Goal: Transaction & Acquisition: Purchase product/service

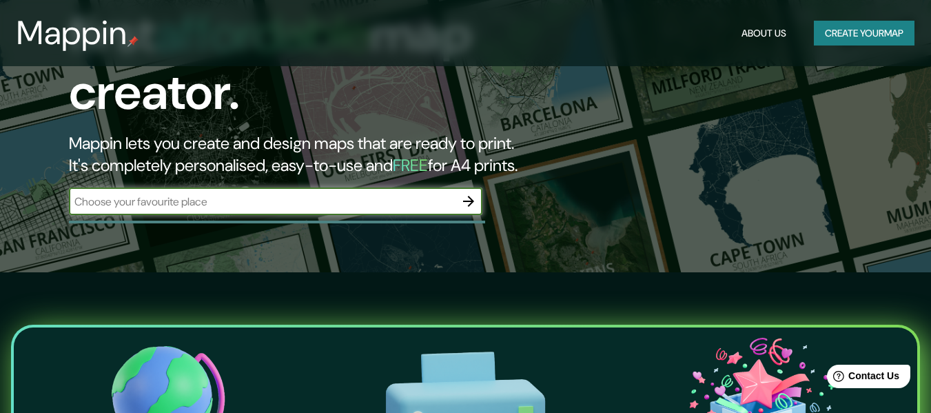
scroll to position [149, 0]
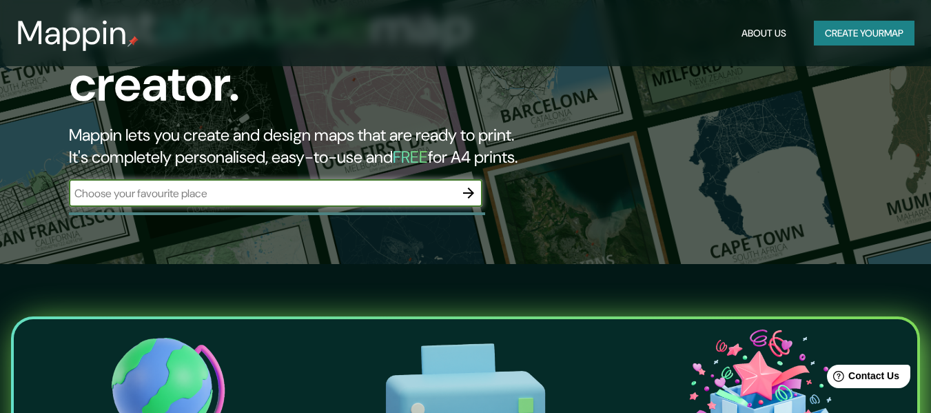
click at [332, 185] on input "text" at bounding box center [262, 193] width 386 height 16
type input "g"
type input "[GEOGRAPHIC_DATA]"
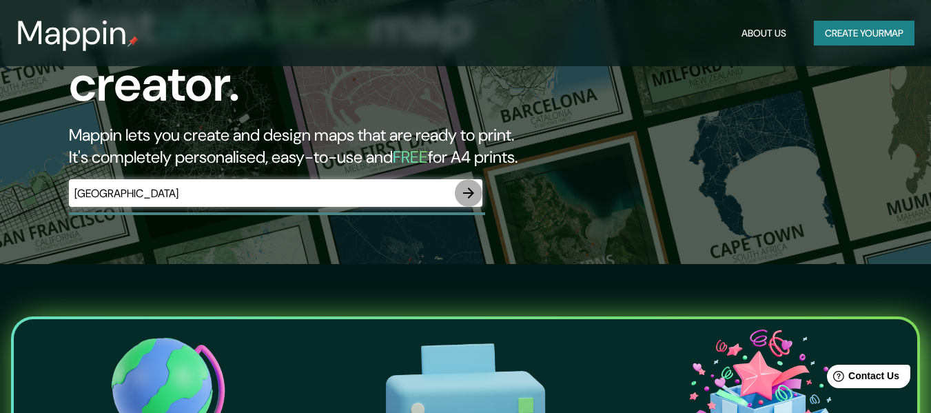
click at [468, 185] on icon "button" at bounding box center [469, 193] width 17 height 17
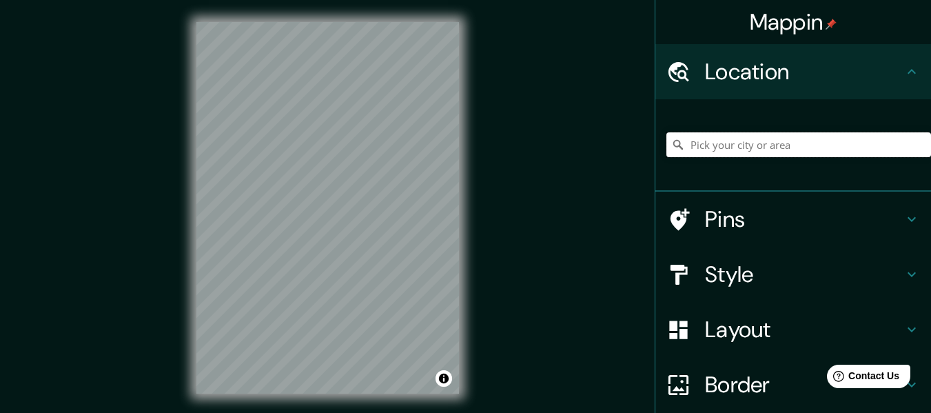
click at [717, 152] on input "Pick your city or area" at bounding box center [799, 144] width 265 height 25
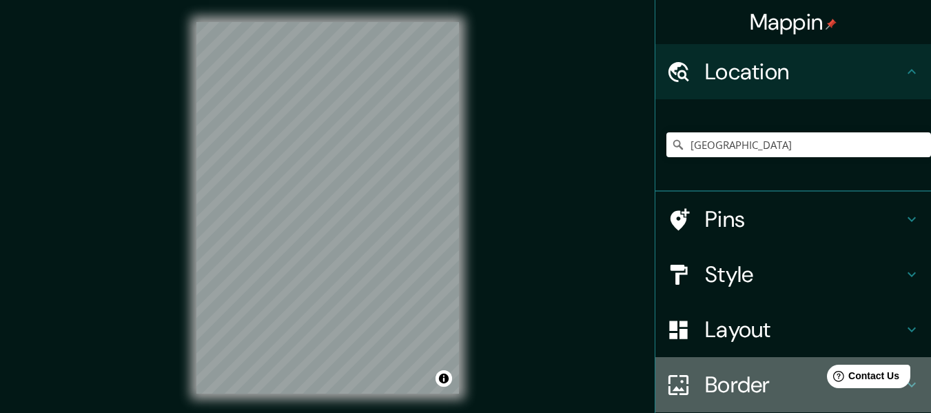
click at [760, 385] on h4 "Border" at bounding box center [804, 385] width 199 height 28
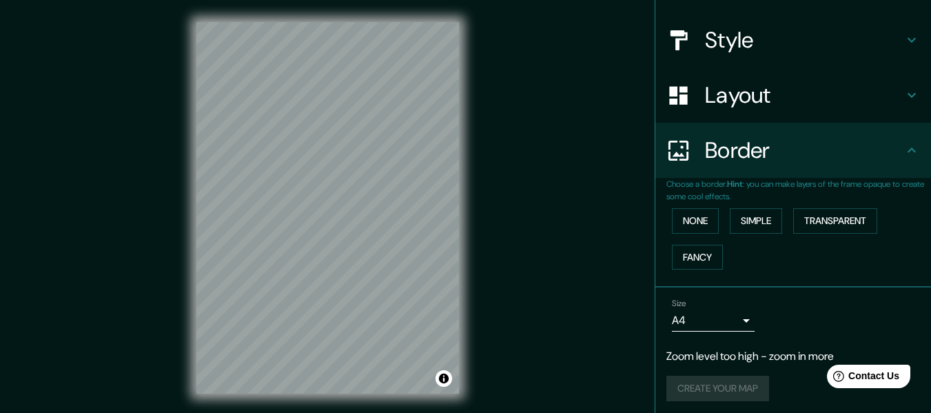
scroll to position [148, 0]
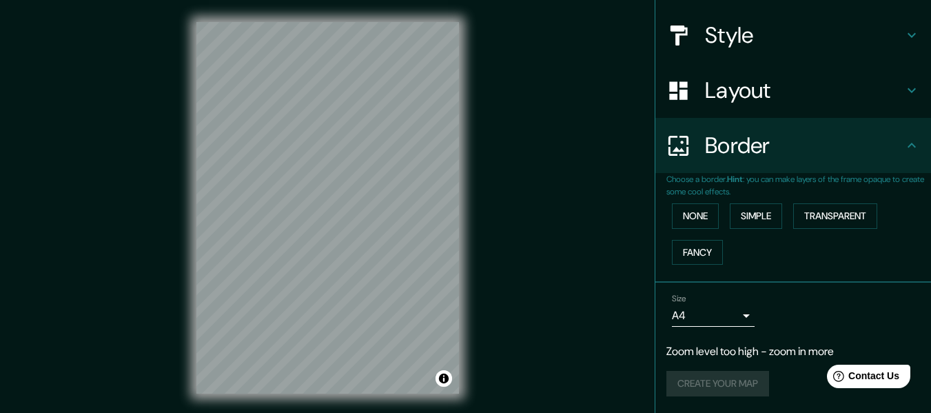
click at [603, 310] on div "Mappin Location [GEOGRAPHIC_DATA] Pins Style Layout Border Choose a border. Hin…" at bounding box center [465, 219] width 931 height 438
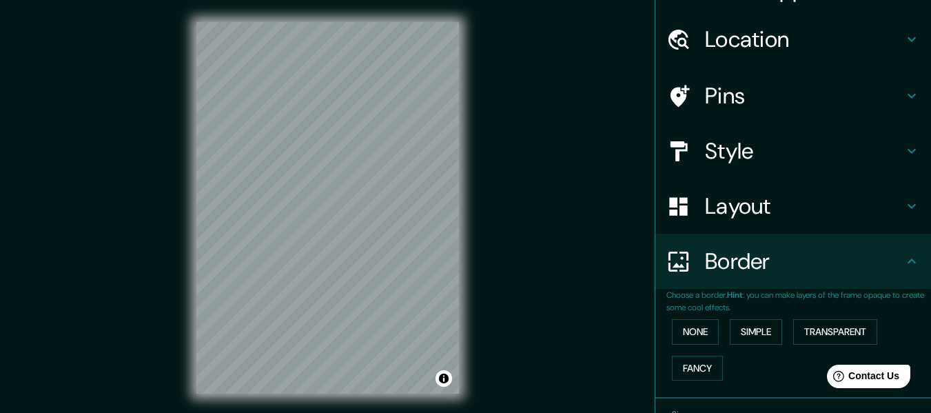
scroll to position [0, 0]
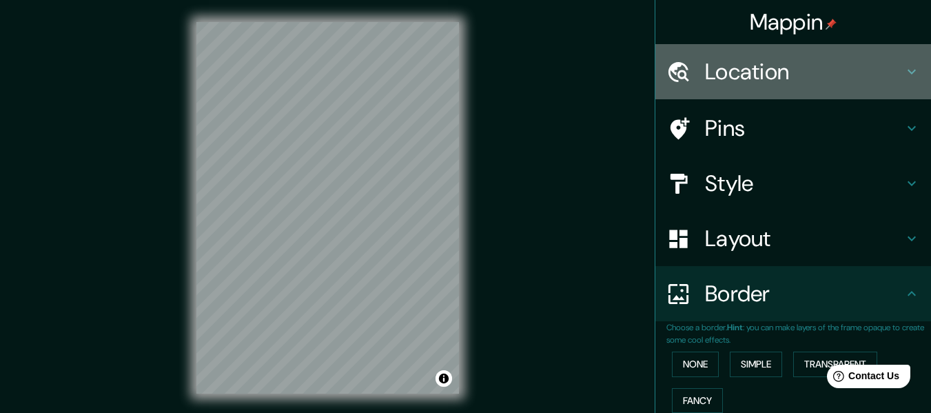
click at [899, 59] on div "Location" at bounding box center [794, 71] width 276 height 55
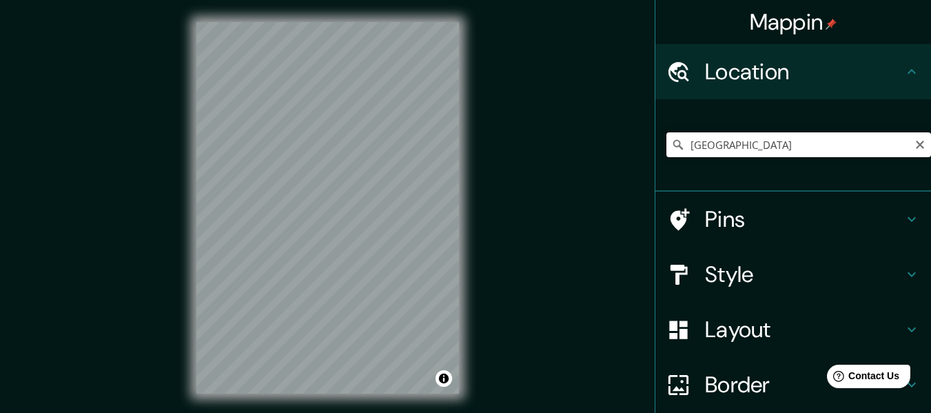
click at [747, 142] on input "[GEOGRAPHIC_DATA]" at bounding box center [799, 144] width 265 height 25
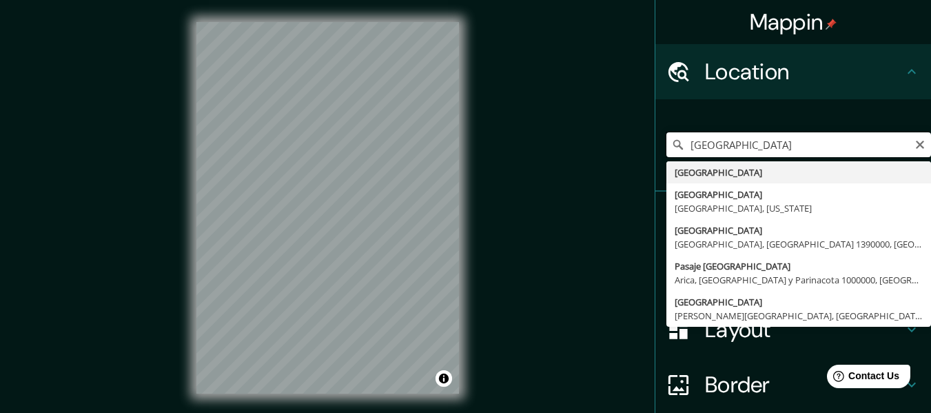
type input "[GEOGRAPHIC_DATA]"
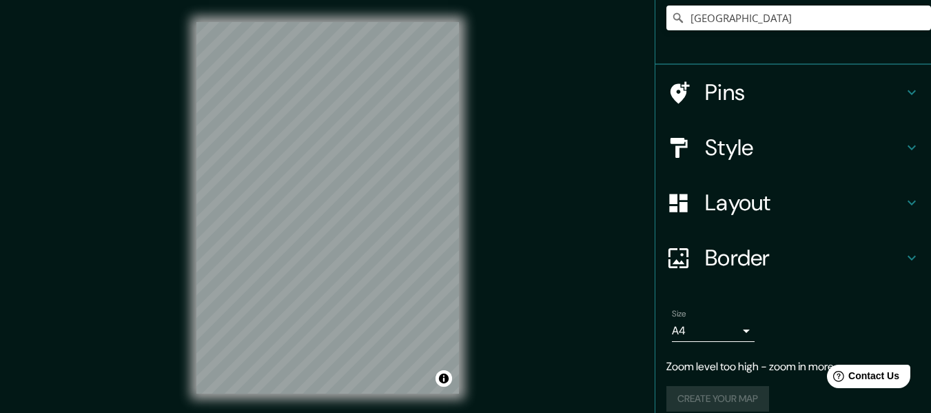
click at [785, 99] on h4 "Pins" at bounding box center [804, 93] width 199 height 28
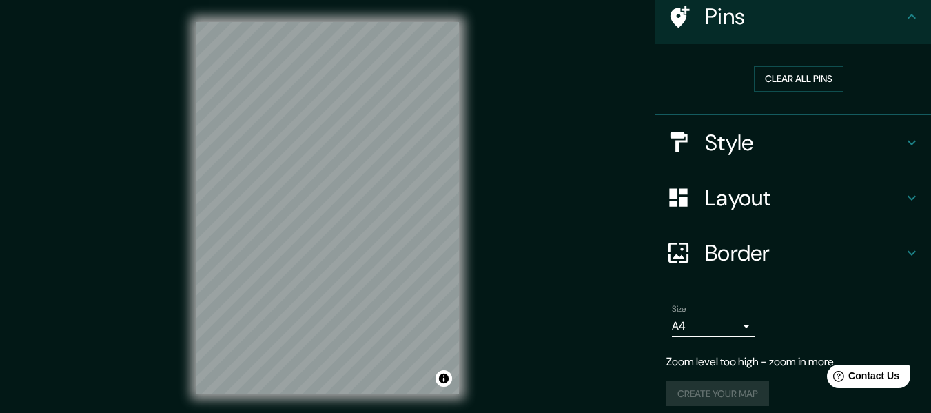
scroll to position [111, 0]
click at [787, 79] on button "Clear all pins" at bounding box center [799, 80] width 90 height 26
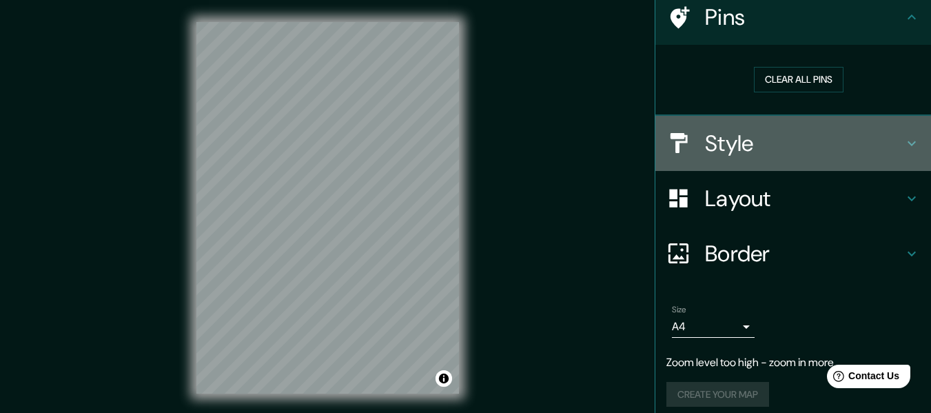
click at [822, 145] on h4 "Style" at bounding box center [804, 144] width 199 height 28
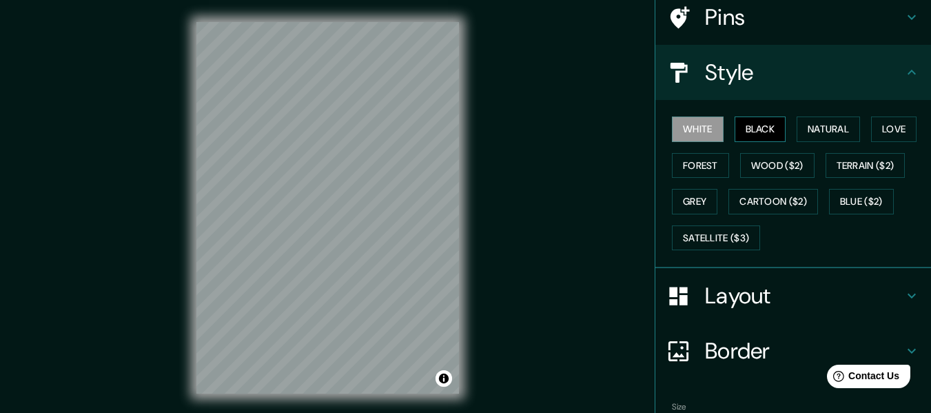
click at [767, 134] on button "Black" at bounding box center [761, 130] width 52 height 26
click at [842, 117] on button "Natural" at bounding box center [828, 130] width 63 height 26
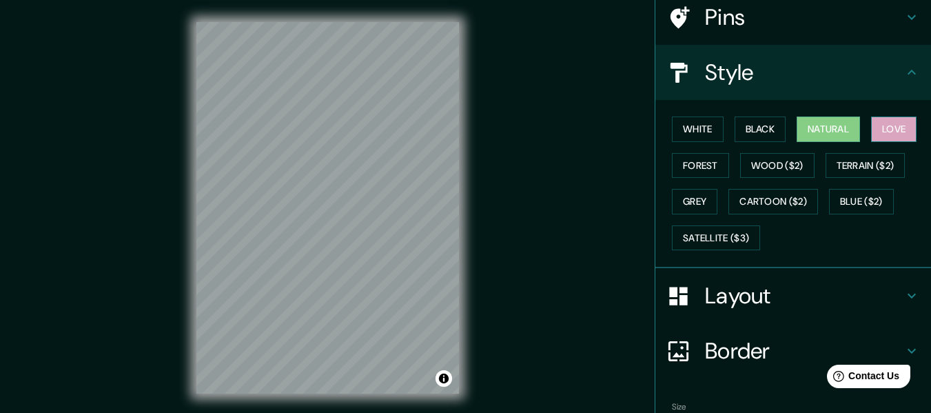
click at [896, 128] on button "Love" at bounding box center [894, 130] width 46 height 26
click at [711, 162] on button "Forest" at bounding box center [700, 166] width 57 height 26
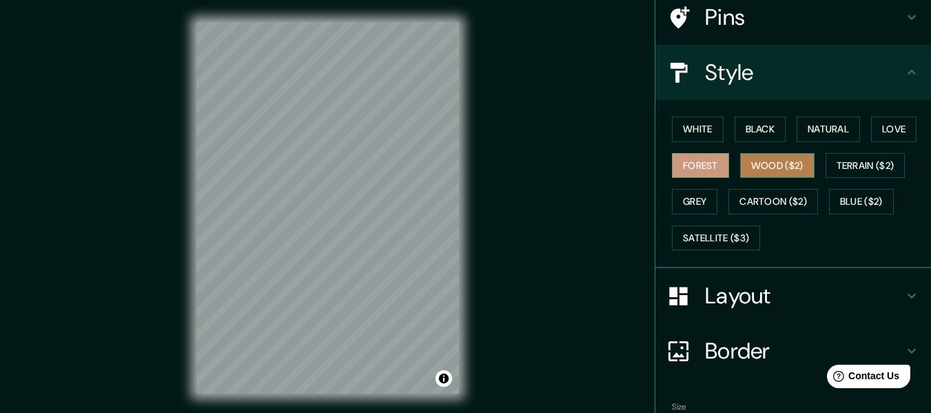
click at [746, 168] on button "Wood ($2)" at bounding box center [777, 166] width 74 height 26
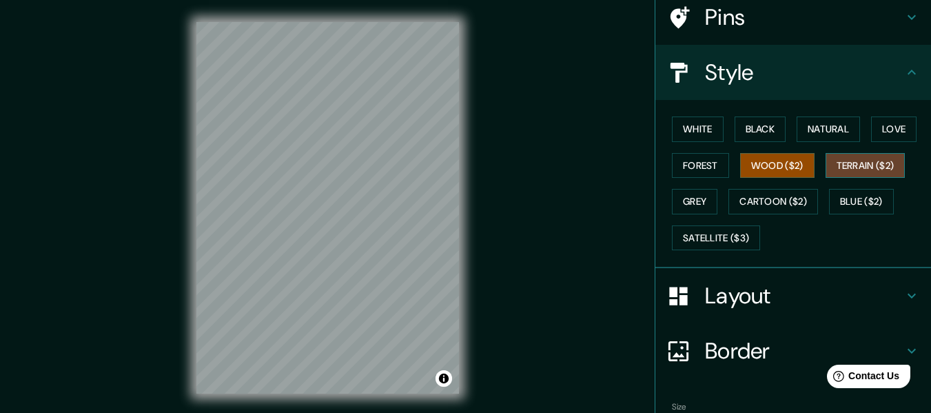
click at [863, 161] on button "Terrain ($2)" at bounding box center [866, 166] width 80 height 26
click at [773, 163] on button "Wood ($2)" at bounding box center [777, 166] width 74 height 26
click at [703, 198] on button "Grey" at bounding box center [695, 202] width 46 height 26
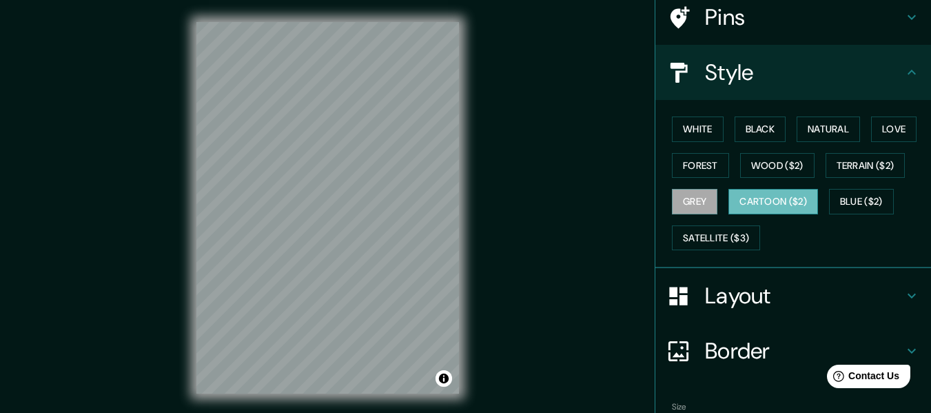
click at [746, 208] on button "Cartoon ($2)" at bounding box center [774, 202] width 90 height 26
click at [860, 203] on button "Blue ($2)" at bounding box center [861, 202] width 65 height 26
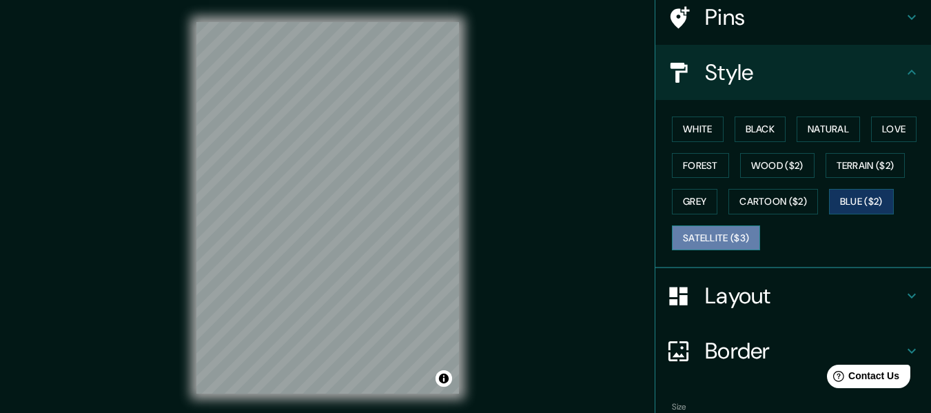
click at [705, 234] on button "Satellite ($3)" at bounding box center [716, 238] width 88 height 26
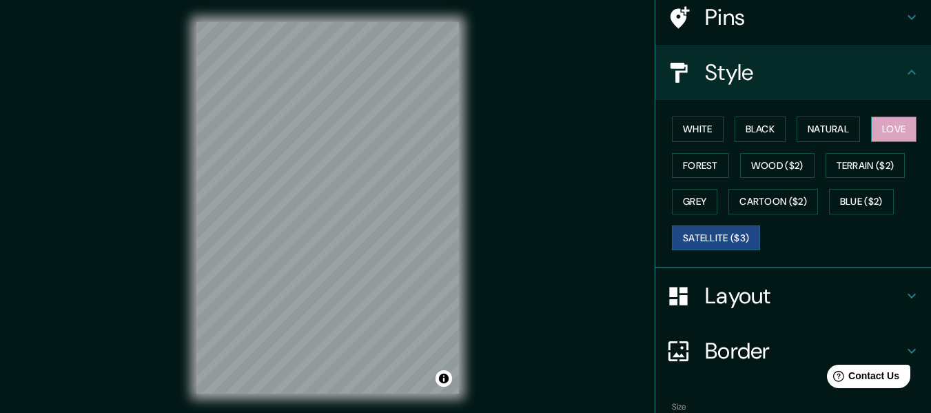
click at [872, 139] on button "Love" at bounding box center [894, 130] width 46 height 26
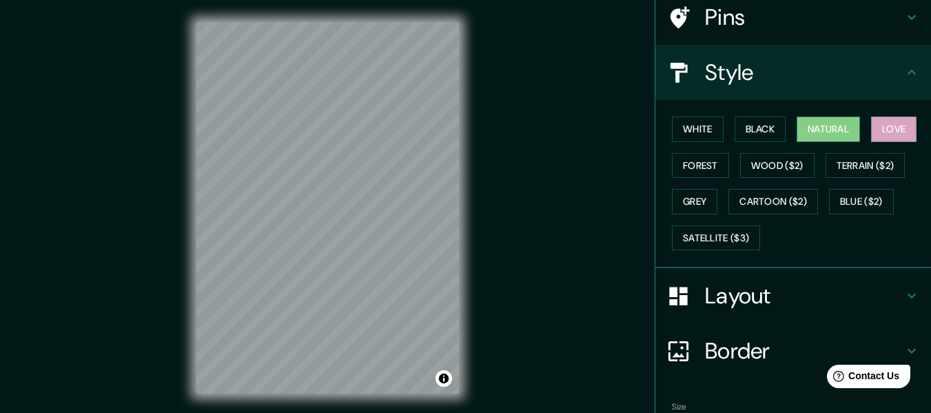
click at [826, 133] on button "Natural" at bounding box center [828, 130] width 63 height 26
click at [771, 169] on button "Wood ($2)" at bounding box center [777, 166] width 74 height 26
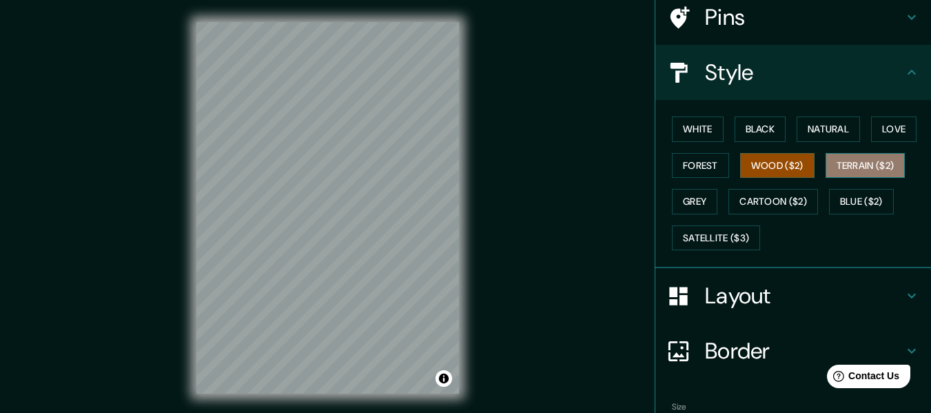
click at [866, 160] on button "Terrain ($2)" at bounding box center [866, 166] width 80 height 26
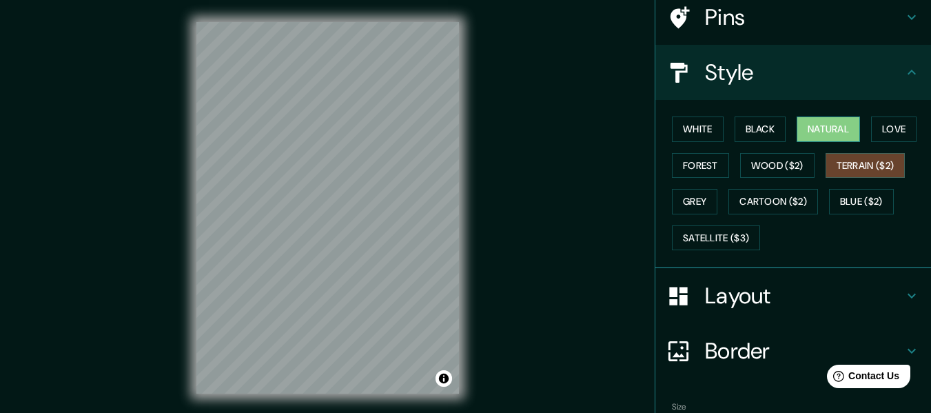
click at [847, 130] on button "Natural" at bounding box center [828, 130] width 63 height 26
click at [762, 132] on button "Black" at bounding box center [761, 130] width 52 height 26
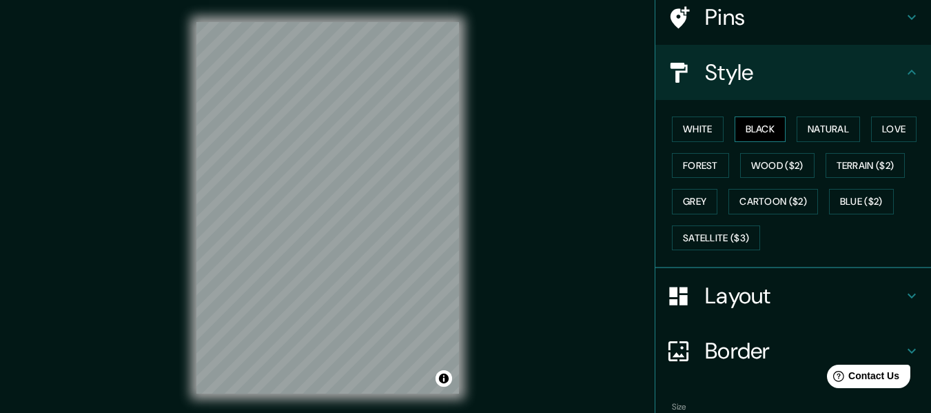
click at [735, 134] on button "Black" at bounding box center [761, 130] width 52 height 26
click at [705, 137] on button "White" at bounding box center [698, 130] width 52 height 26
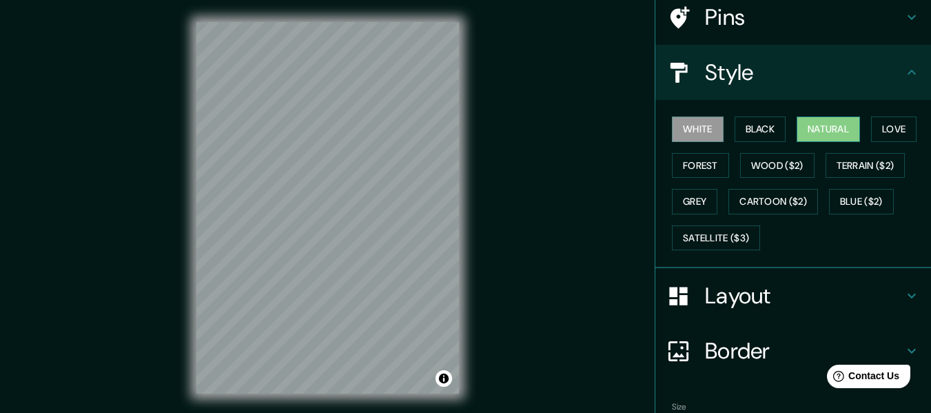
click at [823, 131] on button "Natural" at bounding box center [828, 130] width 63 height 26
click at [332, 187] on div at bounding box center [333, 188] width 11 height 11
click at [338, 185] on div at bounding box center [337, 181] width 11 height 11
drag, startPoint x: 242, startPoint y: 332, endPoint x: 235, endPoint y: 330, distance: 7.2
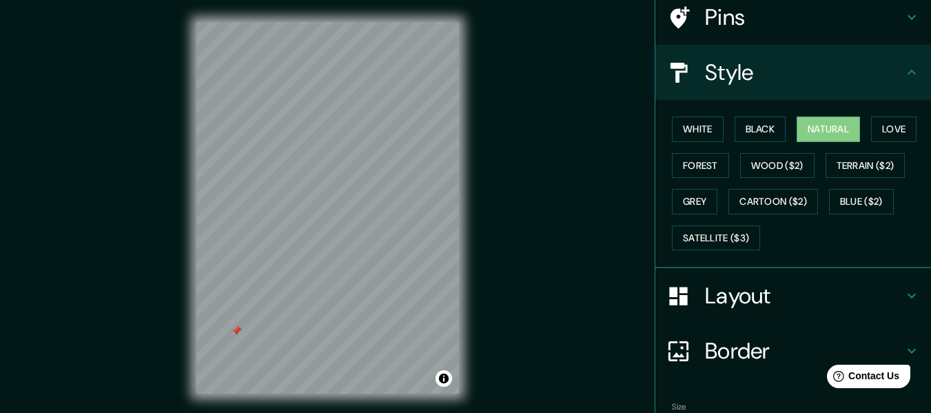
click at [235, 330] on div at bounding box center [236, 330] width 11 height 11
click at [866, 290] on h4 "Layout" at bounding box center [804, 296] width 199 height 28
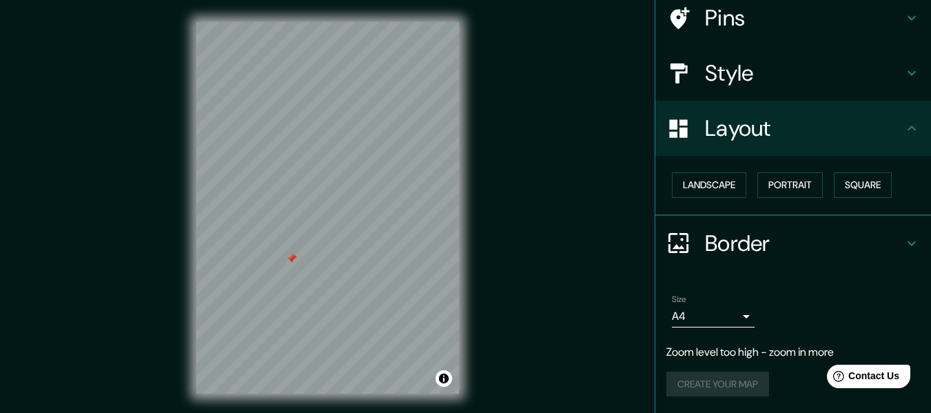
scroll to position [110, 0]
click at [724, 185] on button "Landscape" at bounding box center [709, 185] width 74 height 26
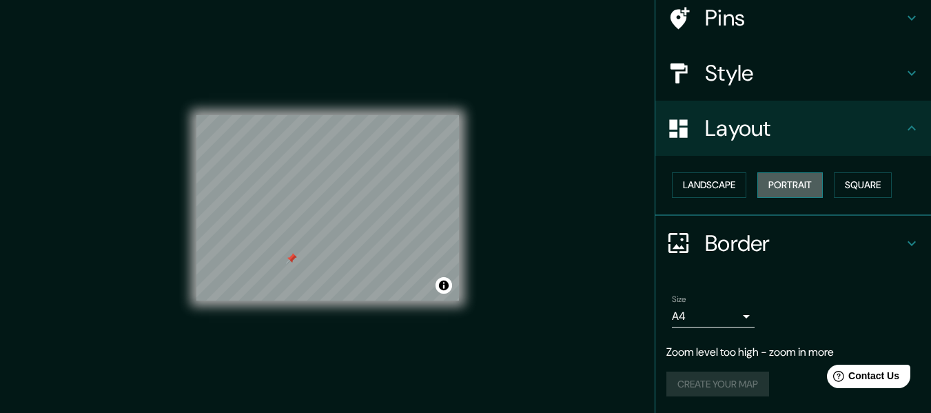
click at [784, 185] on button "Portrait" at bounding box center [790, 185] width 65 height 26
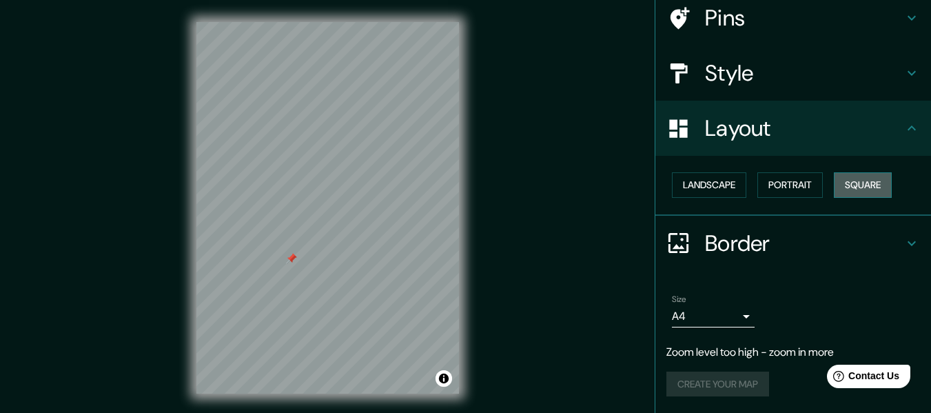
click at [857, 184] on button "Square" at bounding box center [863, 185] width 58 height 26
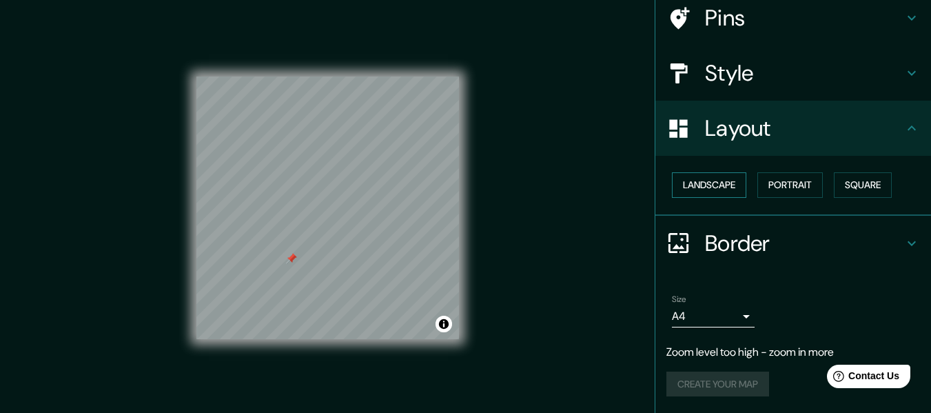
click at [716, 178] on button "Landscape" at bounding box center [709, 185] width 74 height 26
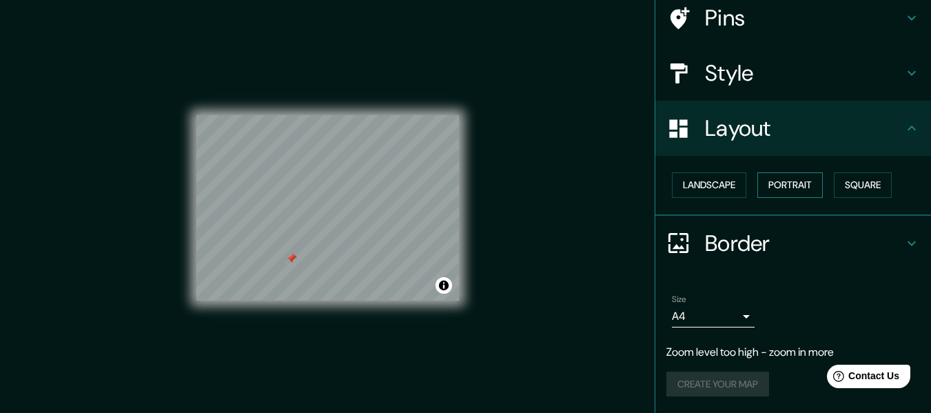
click at [778, 179] on button "Portrait" at bounding box center [790, 185] width 65 height 26
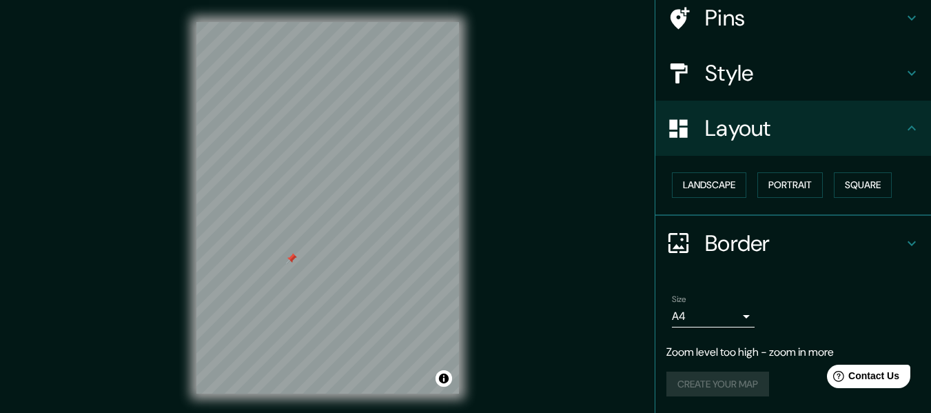
click at [745, 245] on h4 "Border" at bounding box center [804, 244] width 199 height 28
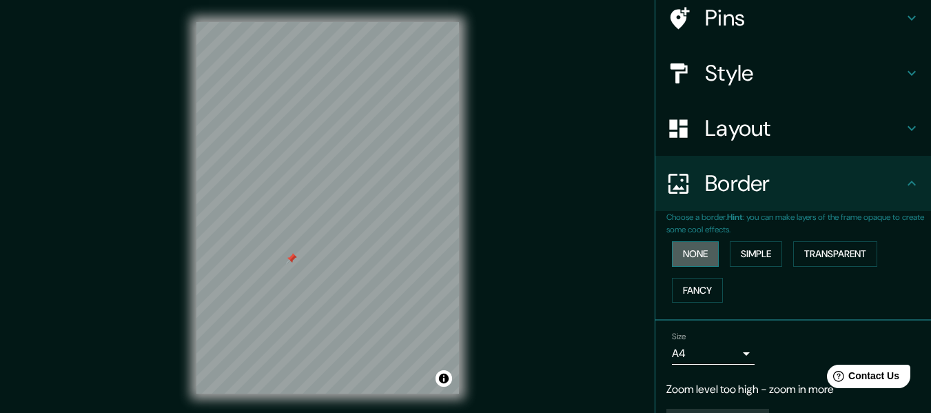
click at [691, 254] on button "None" at bounding box center [695, 254] width 47 height 26
click at [749, 249] on button "Simple" at bounding box center [756, 254] width 52 height 26
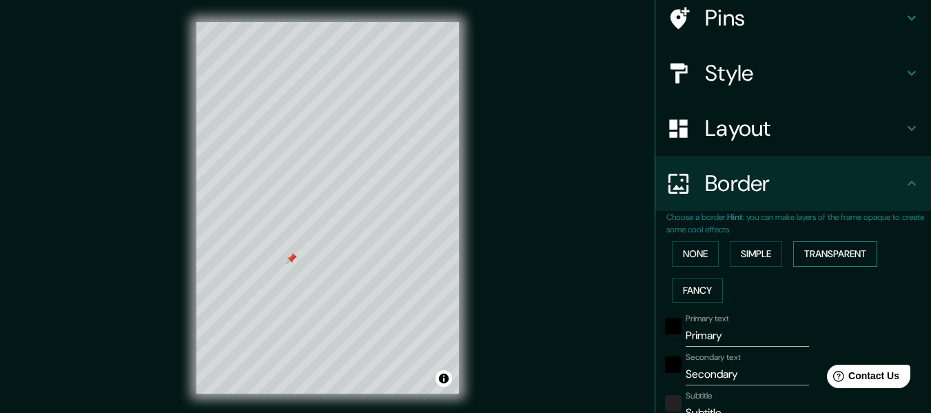
click at [822, 254] on button "Transparent" at bounding box center [836, 254] width 84 height 26
click at [685, 294] on button "Fancy" at bounding box center [697, 291] width 51 height 26
click at [808, 250] on button "Transparent" at bounding box center [836, 254] width 84 height 26
click at [741, 247] on button "Simple" at bounding box center [756, 254] width 52 height 26
click at [809, 248] on button "Transparent" at bounding box center [836, 254] width 84 height 26
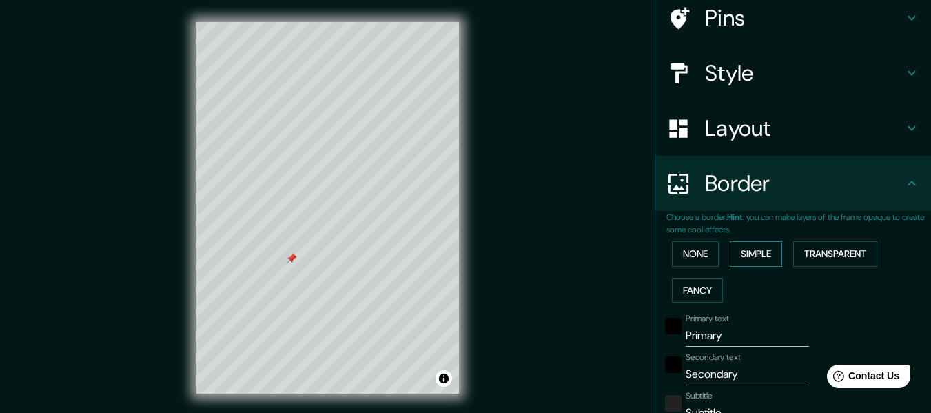
click at [770, 249] on button "Simple" at bounding box center [756, 254] width 52 height 26
click at [805, 245] on button "Transparent" at bounding box center [836, 254] width 84 height 26
click at [720, 337] on input "Primary" at bounding box center [747, 336] width 123 height 22
click at [694, 294] on button "Fancy" at bounding box center [697, 291] width 51 height 26
click at [768, 253] on button "Simple" at bounding box center [756, 254] width 52 height 26
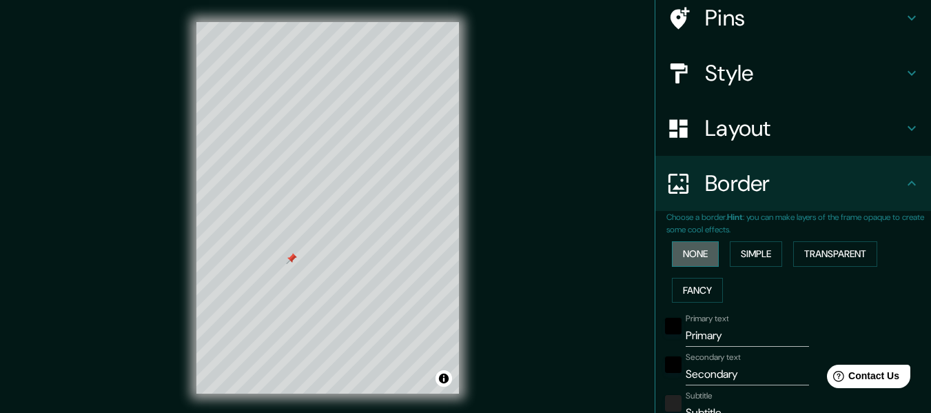
click at [690, 256] on button "None" at bounding box center [695, 254] width 47 height 26
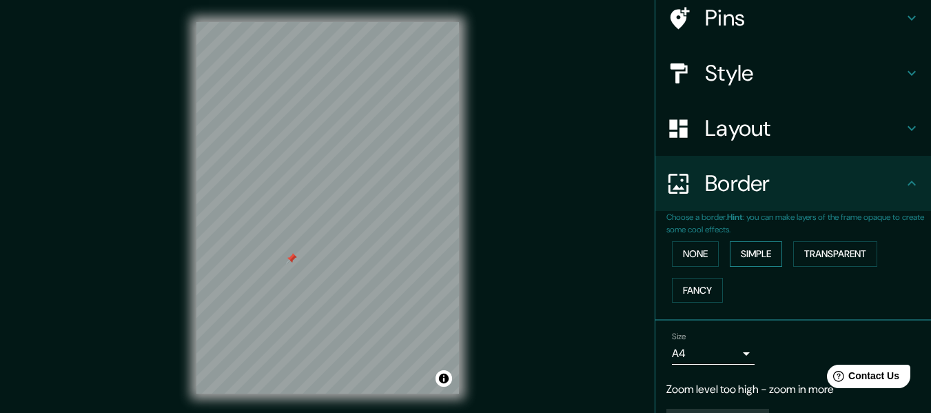
click at [756, 250] on button "Simple" at bounding box center [756, 254] width 52 height 26
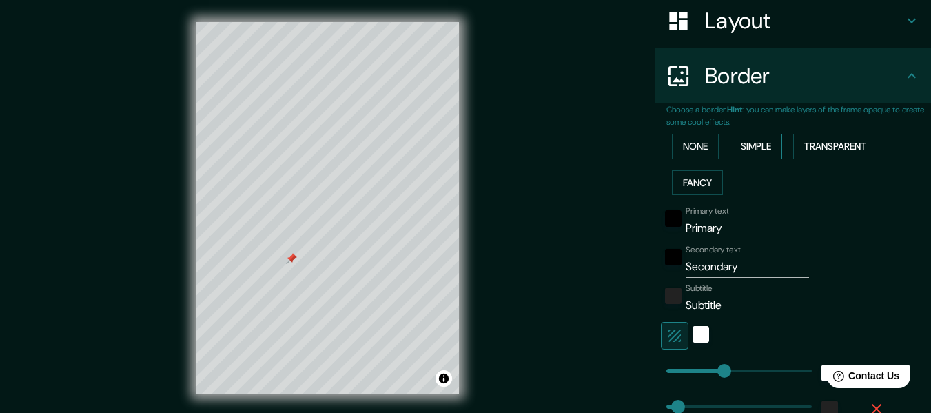
scroll to position [225, 0]
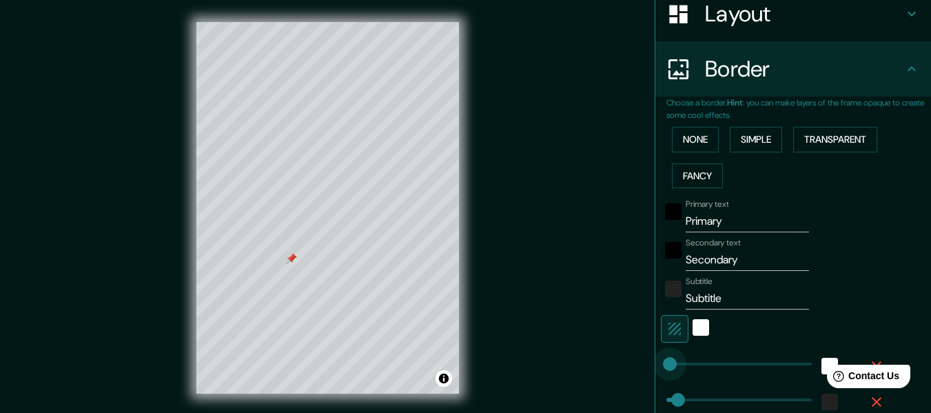
type input "0"
drag, startPoint x: 710, startPoint y: 367, endPoint x: 638, endPoint y: 369, distance: 71.7
type input "30"
type input "74"
drag, startPoint x: 659, startPoint y: 369, endPoint x: 685, endPoint y: 374, distance: 26.0
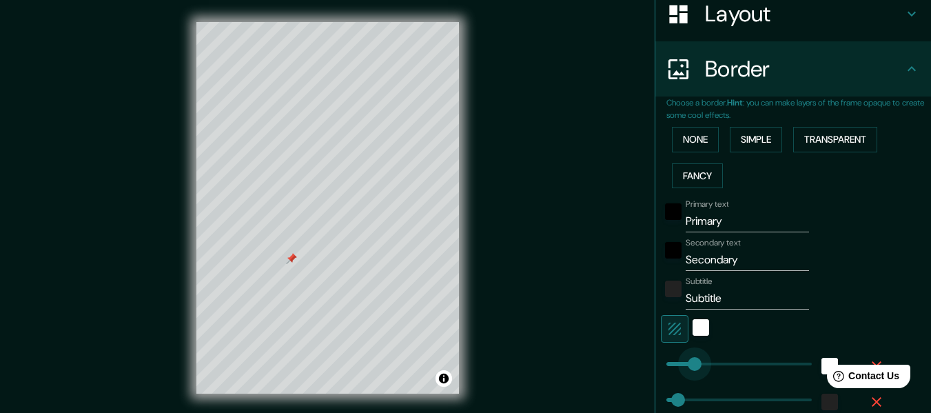
type input "30"
type input "0"
drag, startPoint x: 686, startPoint y: 371, endPoint x: 618, endPoint y: 363, distance: 68.8
click at [693, 323] on div "white" at bounding box center [701, 327] width 17 height 17
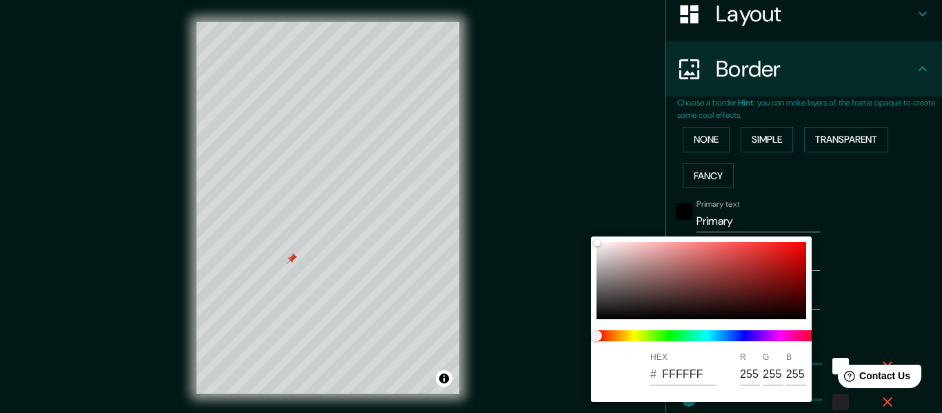
click at [583, 283] on div at bounding box center [471, 206] width 942 height 413
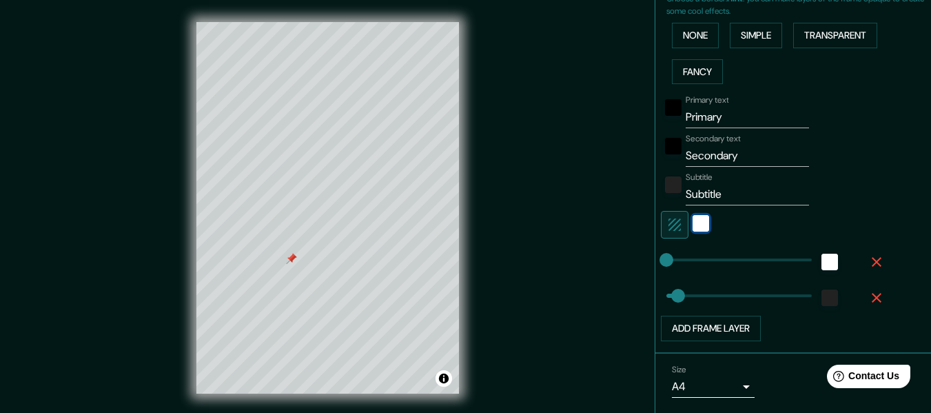
scroll to position [332, 0]
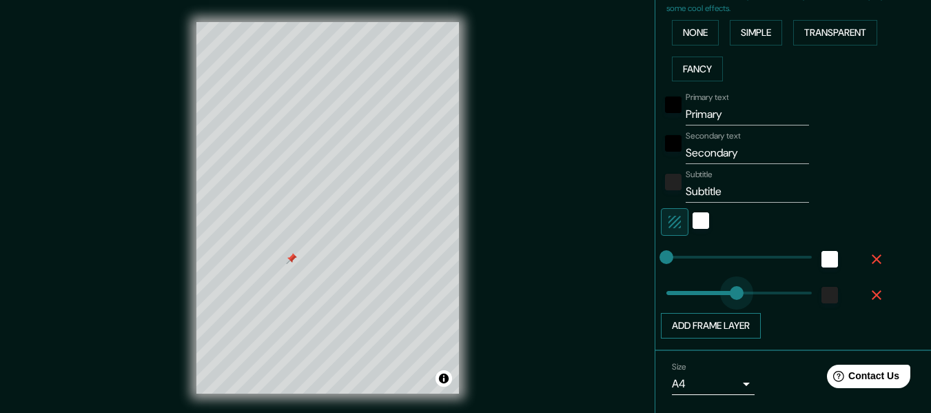
type input "221"
drag, startPoint x: 672, startPoint y: 294, endPoint x: 740, endPoint y: 316, distance: 71.5
type input "0"
drag, startPoint x: 733, startPoint y: 299, endPoint x: 616, endPoint y: 295, distance: 117.3
click at [731, 109] on input "Primary" at bounding box center [747, 114] width 123 height 22
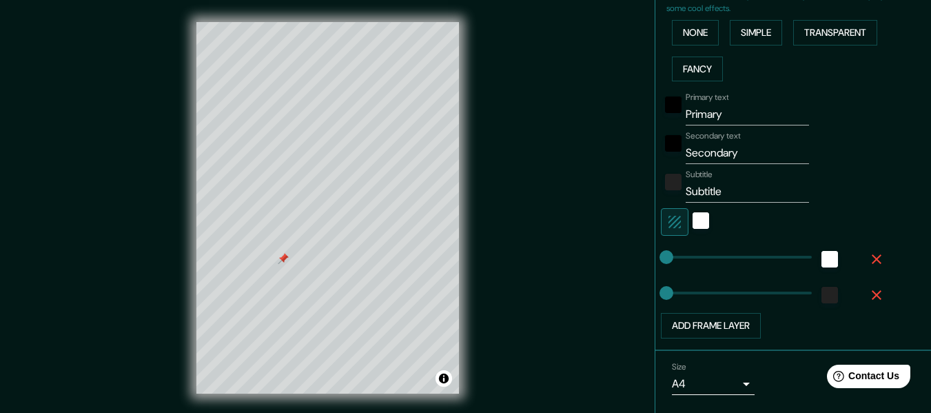
click at [716, 113] on input "Primary" at bounding box center [747, 114] width 123 height 22
type input "P"
type input "[GEOGRAPHIC_DATA]"
click at [736, 151] on input "Secondary" at bounding box center [747, 153] width 123 height 22
type input "S"
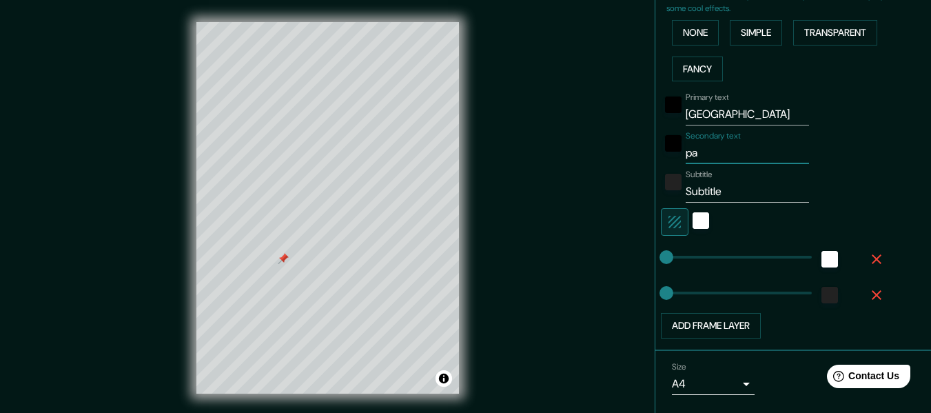
type input "p"
click at [722, 170] on div "Subtitle Subtitle" at bounding box center [747, 186] width 123 height 33
click at [697, 154] on input "Pais" at bounding box center [747, 153] width 123 height 22
click at [686, 154] on input "Pais" at bounding box center [747, 153] width 123 height 22
drag, startPoint x: 685, startPoint y: 154, endPoint x: 677, endPoint y: 153, distance: 8.3
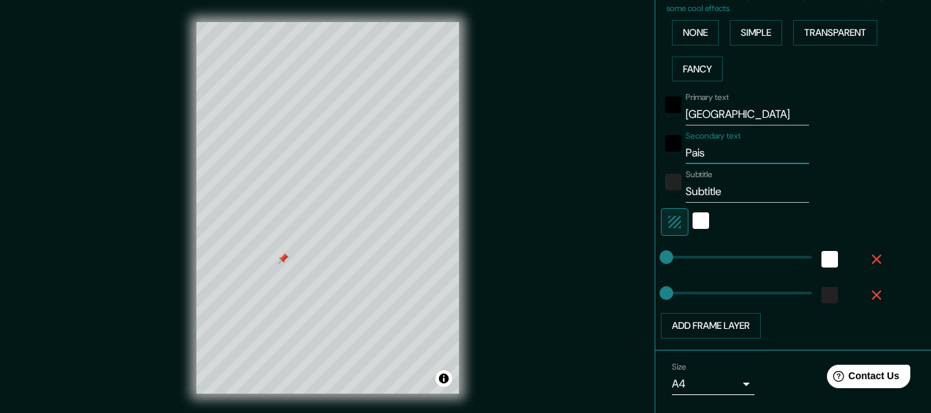
click at [686, 153] on input "Pais" at bounding box center [747, 153] width 123 height 22
type input "País"
click at [727, 190] on input "Subtitle" at bounding box center [747, 192] width 123 height 22
type input "S"
click at [731, 384] on body "Mappin Location [GEOGRAPHIC_DATA] [GEOGRAPHIC_DATA] [GEOGRAPHIC_DATA] [GEOGRAPH…" at bounding box center [465, 206] width 931 height 413
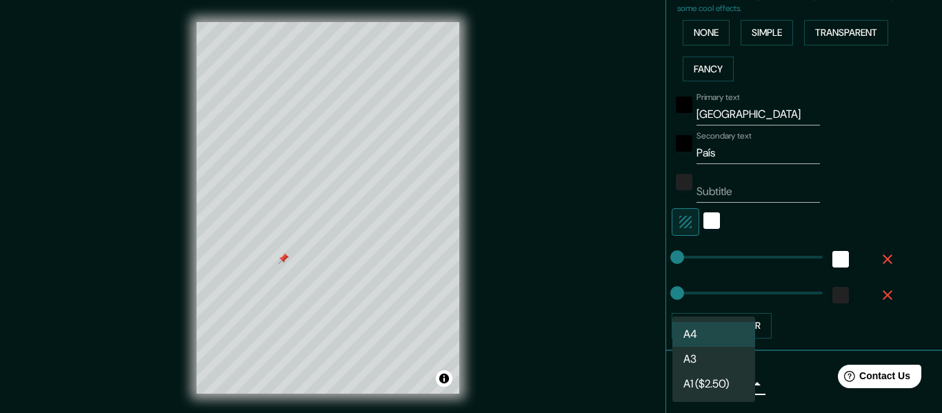
click at [814, 383] on div at bounding box center [471, 206] width 942 height 413
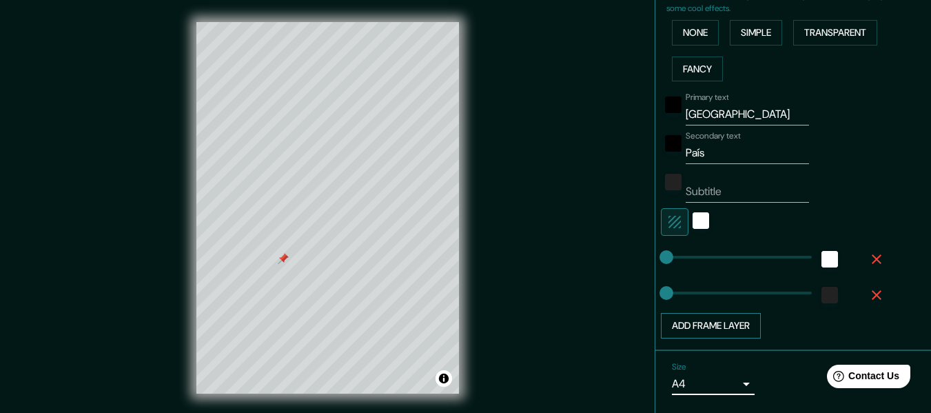
click at [741, 327] on button "Add frame layer" at bounding box center [711, 326] width 100 height 26
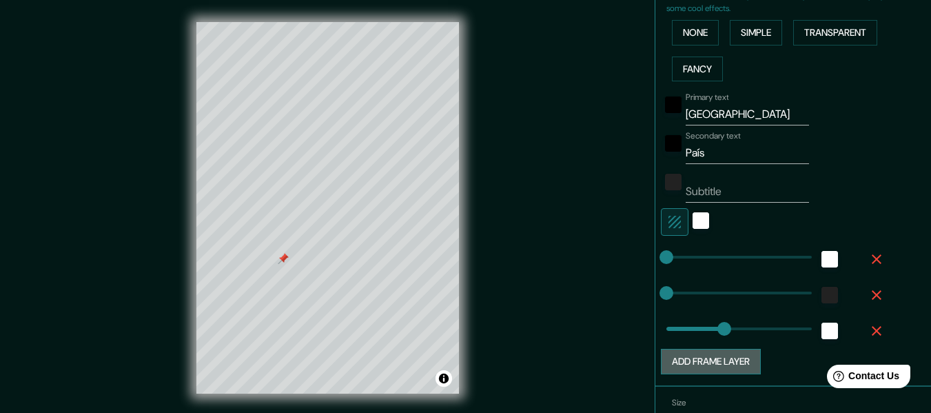
click at [745, 365] on button "Add frame layer" at bounding box center [711, 362] width 100 height 26
type input "152"
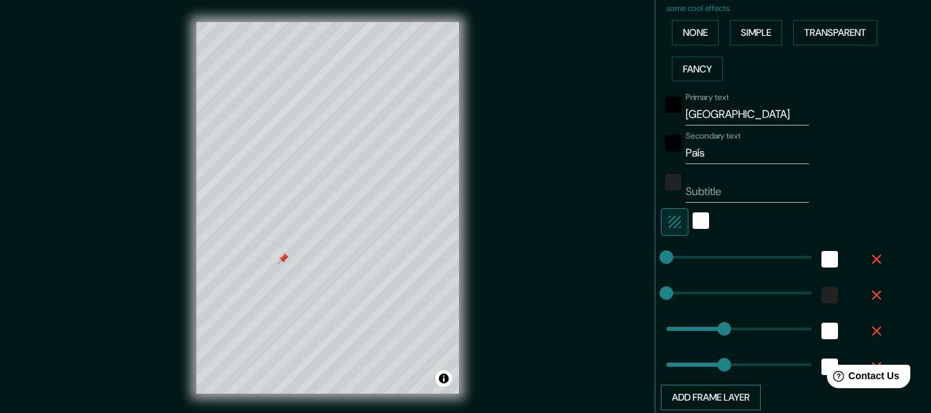
type input "232"
click at [748, 365] on span at bounding box center [755, 365] width 14 height 14
type input "152"
type input "0"
drag, startPoint x: 729, startPoint y: 367, endPoint x: 640, endPoint y: 360, distance: 88.6
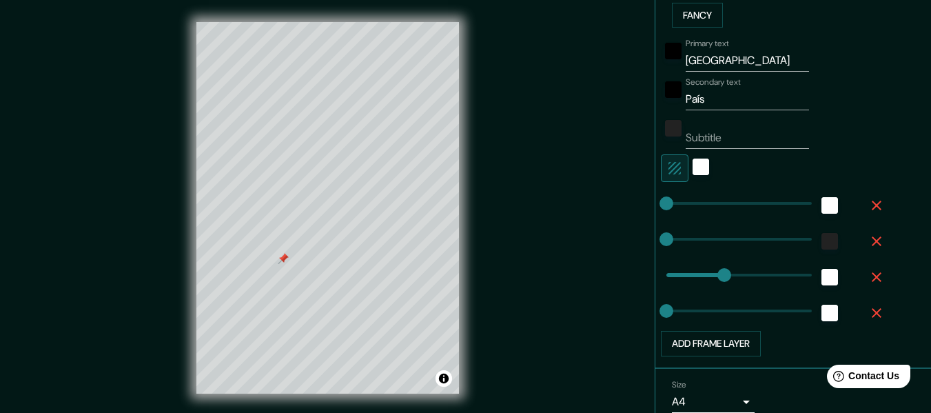
scroll to position [395, 0]
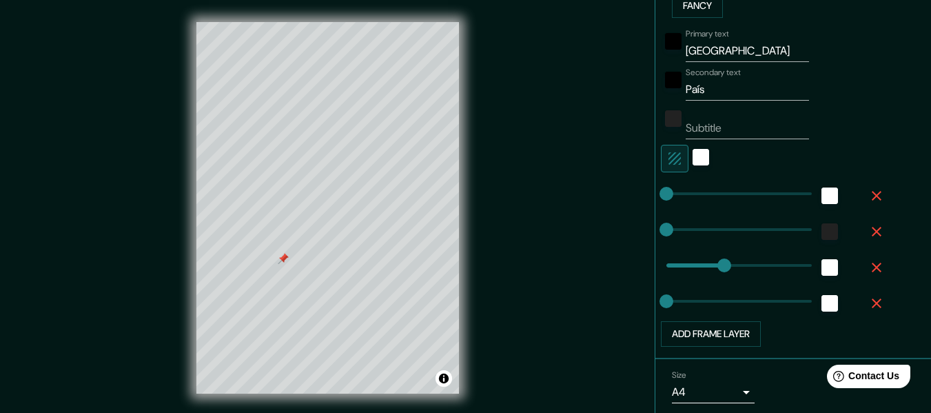
click at [869, 299] on icon "button" at bounding box center [877, 303] width 17 height 17
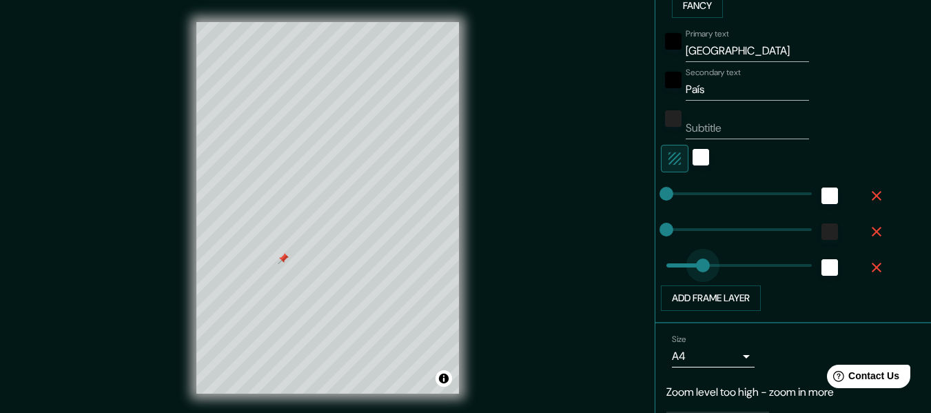
type input "51"
drag, startPoint x: 718, startPoint y: 259, endPoint x: 676, endPoint y: 259, distance: 42.8
type input "0"
drag, startPoint x: 676, startPoint y: 259, endPoint x: 593, endPoint y: 256, distance: 82.8
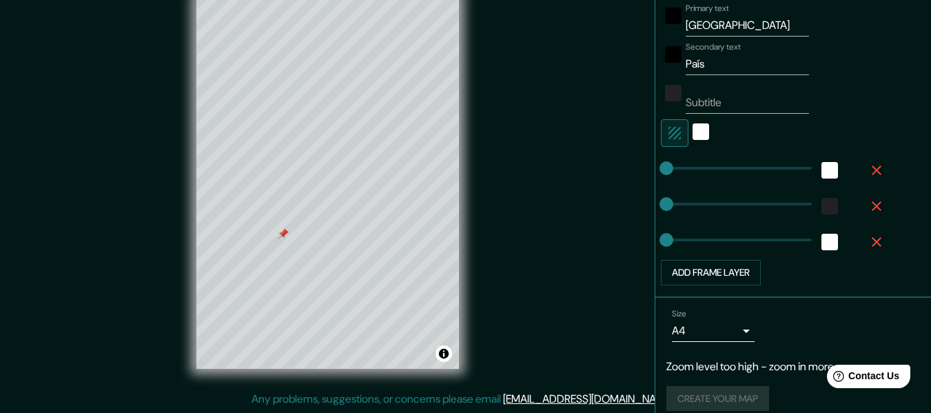
scroll to position [435, 0]
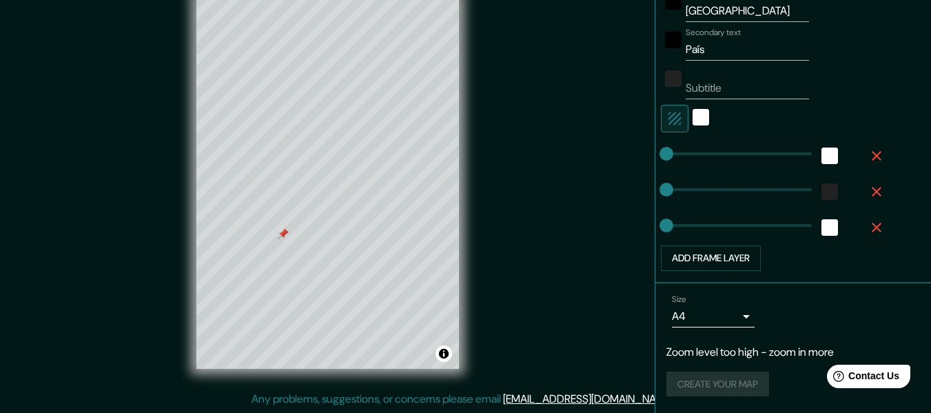
click at [740, 325] on body "Mappin Location [GEOGRAPHIC_DATA] [GEOGRAPHIC_DATA] [GEOGRAPHIC_DATA] [GEOGRAPH…" at bounding box center [465, 181] width 931 height 413
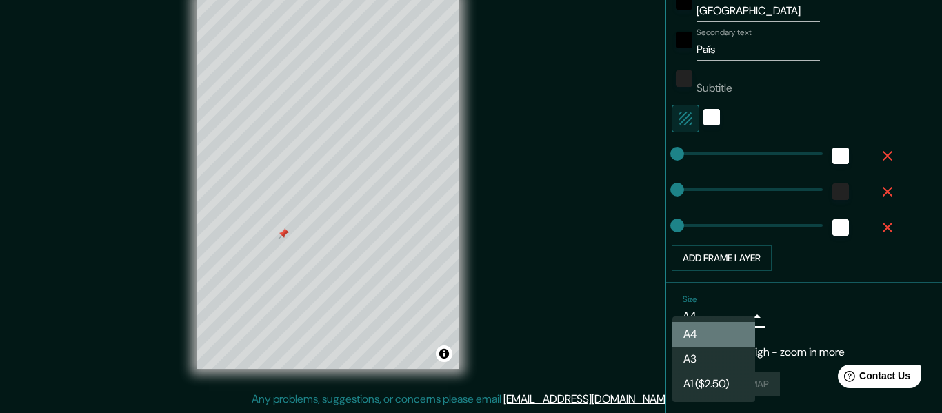
click at [740, 325] on li "A4" at bounding box center [713, 334] width 83 height 25
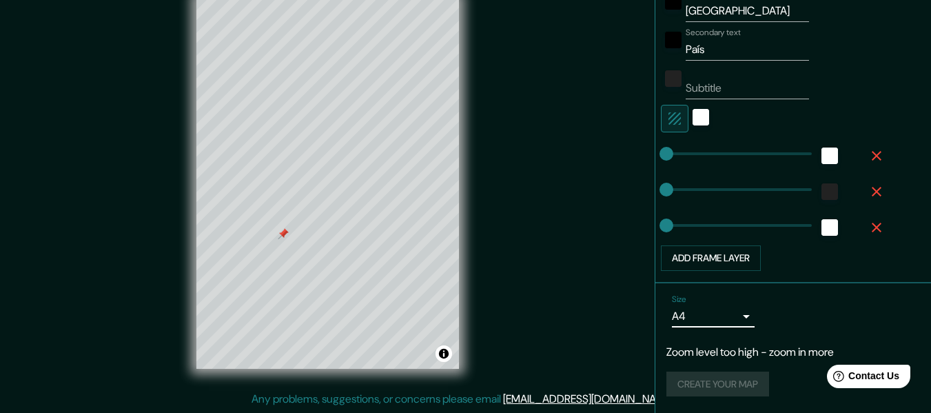
click at [749, 356] on p "Zoom level too high - zoom in more" at bounding box center [794, 352] width 254 height 17
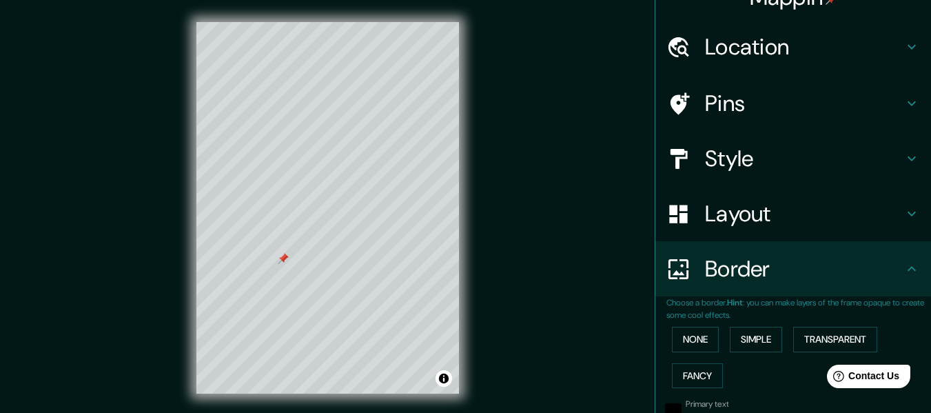
scroll to position [0, 0]
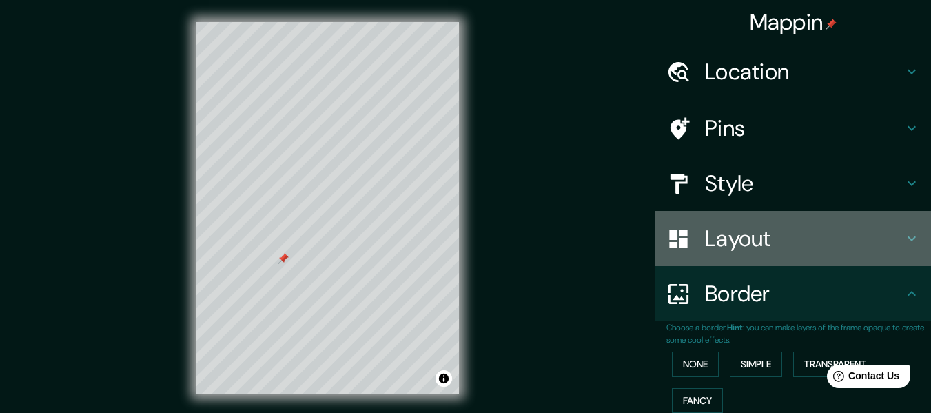
click at [799, 252] on h4 "Layout" at bounding box center [804, 239] width 199 height 28
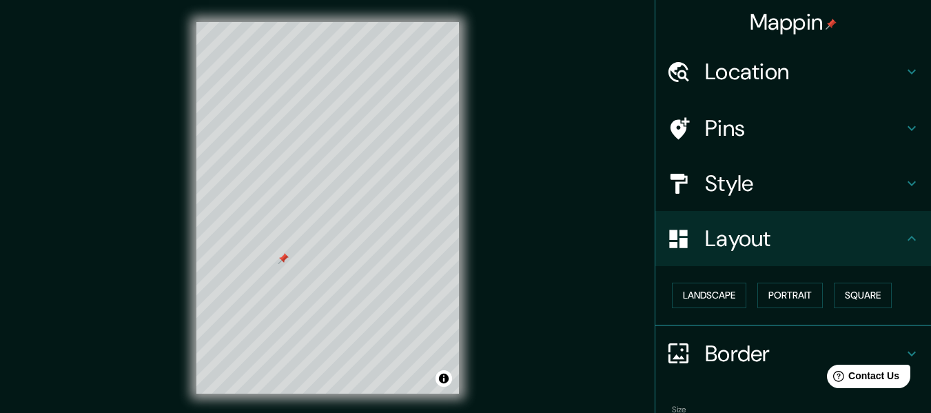
scroll to position [110, 0]
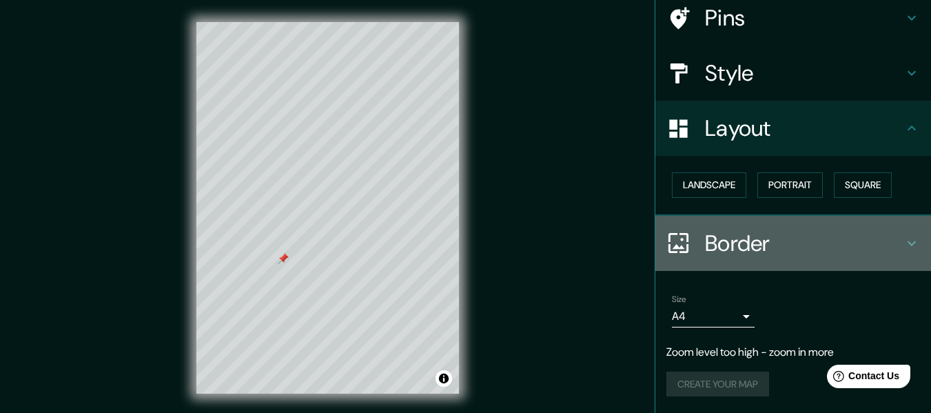
click at [785, 237] on h4 "Border" at bounding box center [804, 244] width 199 height 28
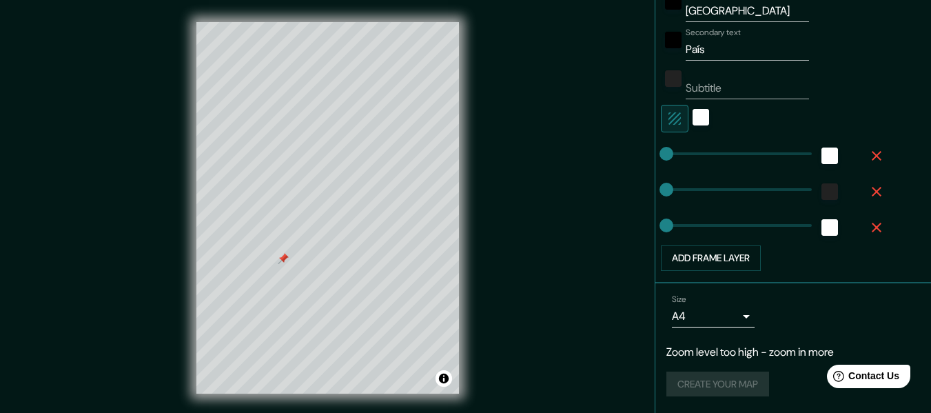
scroll to position [25, 0]
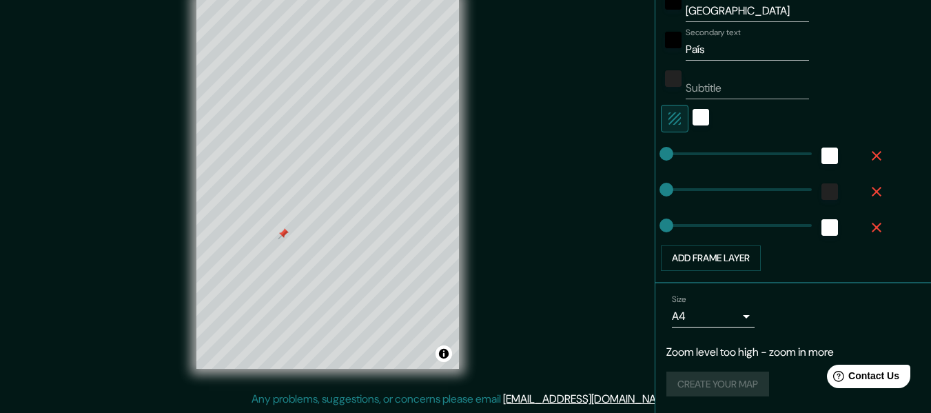
click at [705, 384] on div "Create your map" at bounding box center [794, 385] width 254 height 26
type input "S"
click at [414, 181] on div at bounding box center [419, 180] width 11 height 11
click at [414, 181] on div at bounding box center [413, 180] width 11 height 11
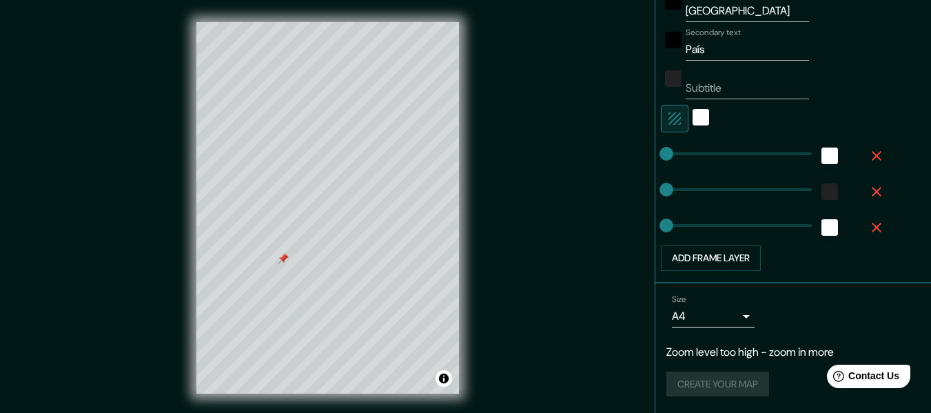
click at [743, 381] on div "Create your map" at bounding box center [794, 385] width 254 height 26
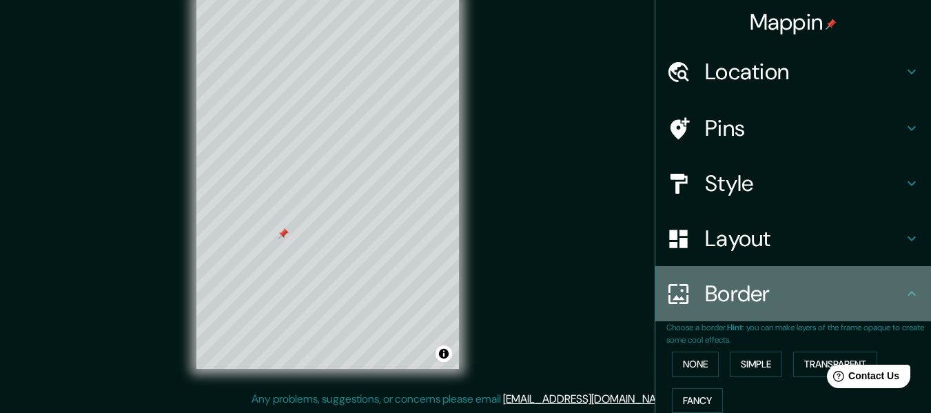
click at [904, 299] on icon at bounding box center [912, 293] width 17 height 17
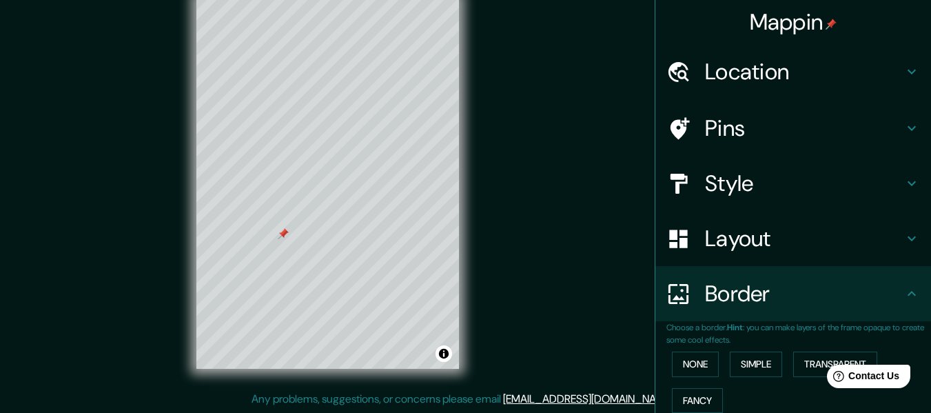
click at [904, 289] on icon at bounding box center [912, 293] width 17 height 17
click at [905, 232] on icon at bounding box center [912, 238] width 17 height 17
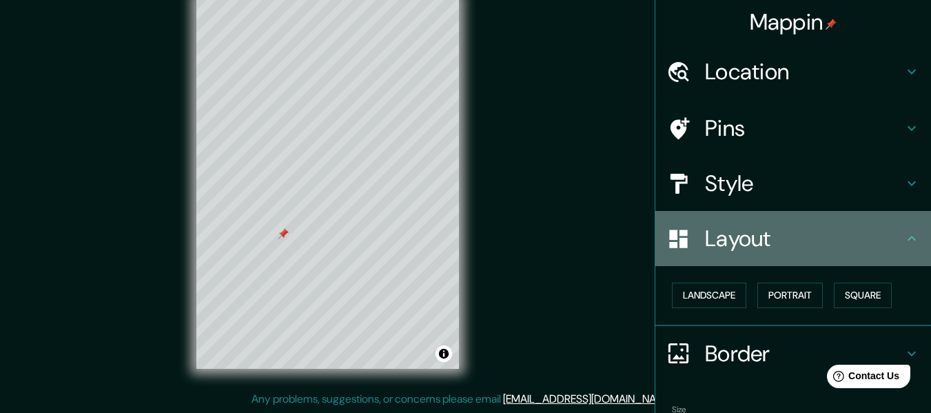
click at [905, 232] on icon at bounding box center [912, 238] width 17 height 17
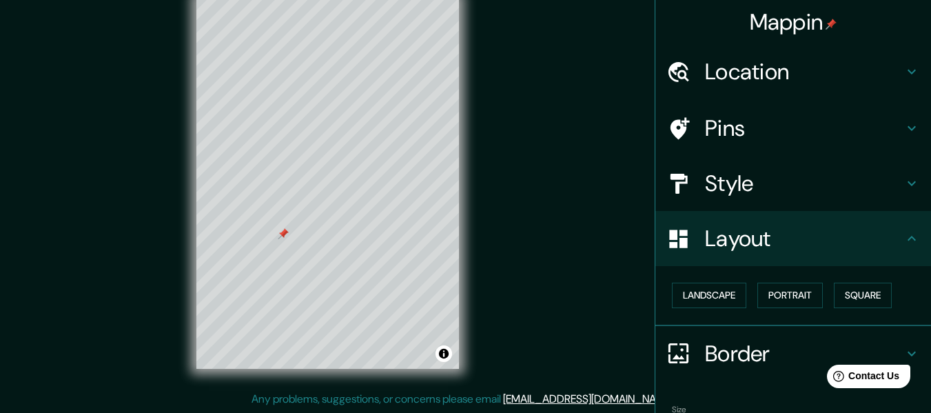
click at [905, 249] on div "Layout" at bounding box center [794, 238] width 276 height 55
click at [898, 229] on div "Layout" at bounding box center [794, 238] width 276 height 55
click at [893, 183] on h4 "Style" at bounding box center [804, 184] width 199 height 28
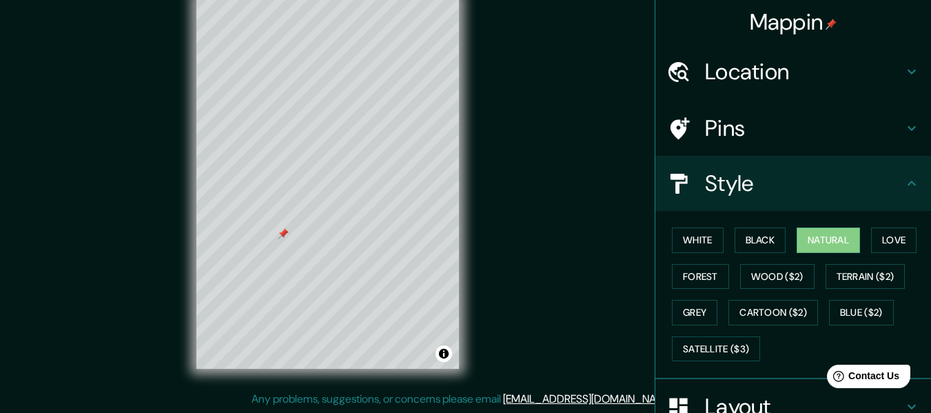
click at [904, 130] on icon at bounding box center [912, 128] width 17 height 17
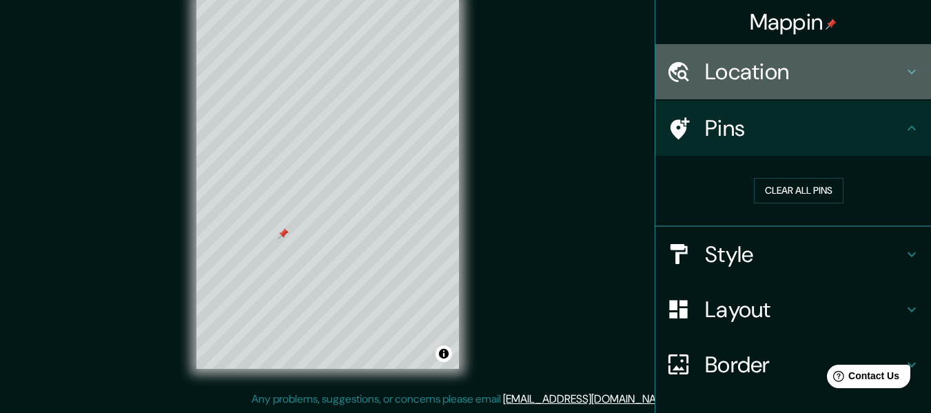
click at [904, 76] on icon at bounding box center [912, 71] width 17 height 17
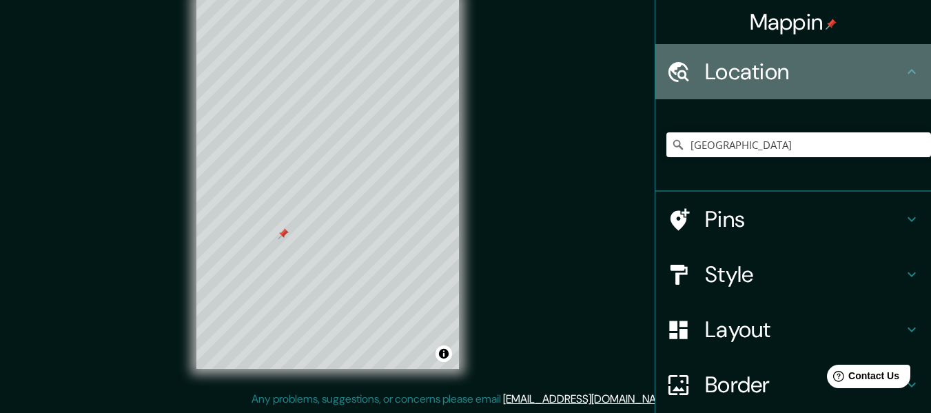
click at [904, 71] on icon at bounding box center [912, 71] width 17 height 17
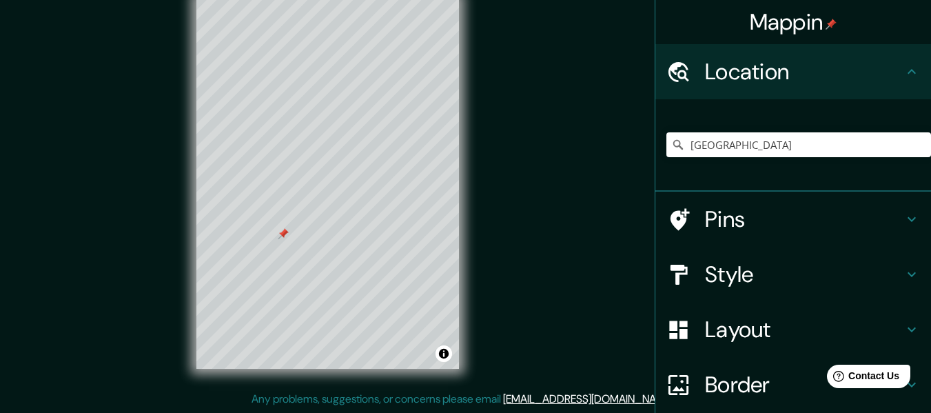
scroll to position [142, 0]
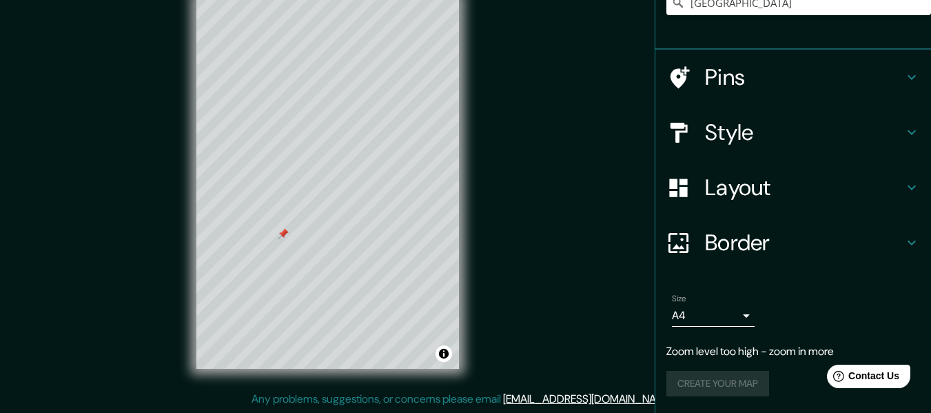
click at [703, 383] on div "Create your map" at bounding box center [794, 384] width 254 height 26
click at [698, 349] on p "Zoom level too high - zoom in more" at bounding box center [794, 351] width 254 height 17
click at [729, 318] on body "Mappin Location [GEOGRAPHIC_DATA] [GEOGRAPHIC_DATA] [GEOGRAPHIC_DATA] [GEOGRAPH…" at bounding box center [465, 181] width 931 height 413
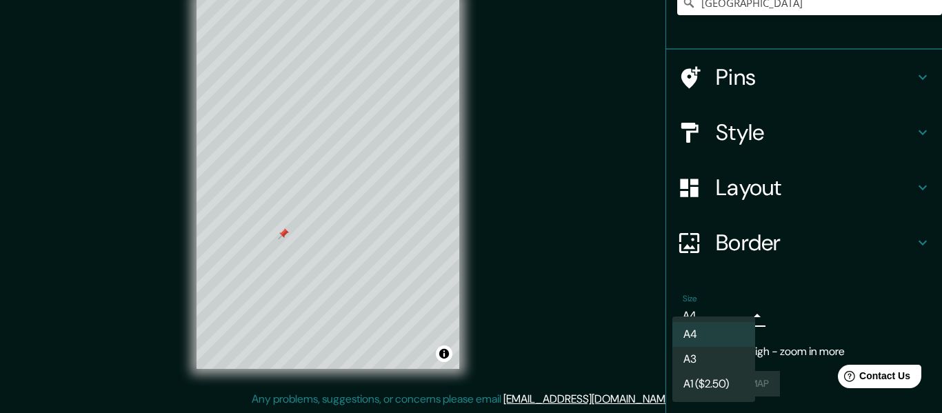
click at [705, 339] on li "A4" at bounding box center [713, 334] width 83 height 25
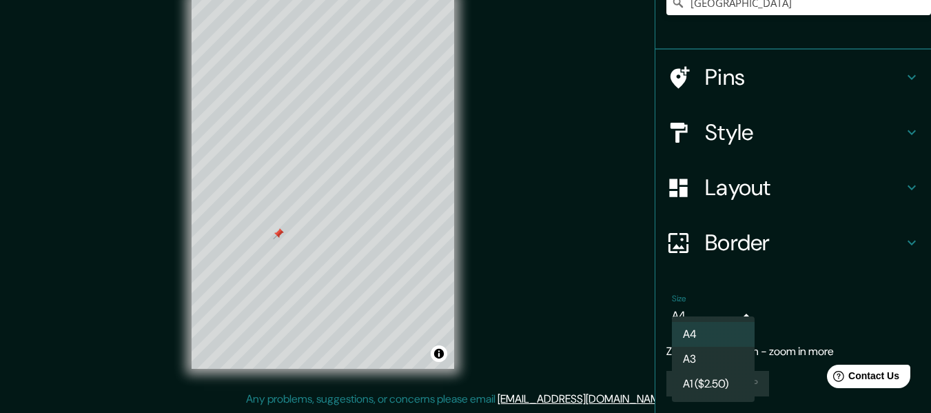
click at [713, 311] on body "Mappin Location [GEOGRAPHIC_DATA] [GEOGRAPHIC_DATA] [GEOGRAPHIC_DATA] [GEOGRAPH…" at bounding box center [465, 181] width 931 height 413
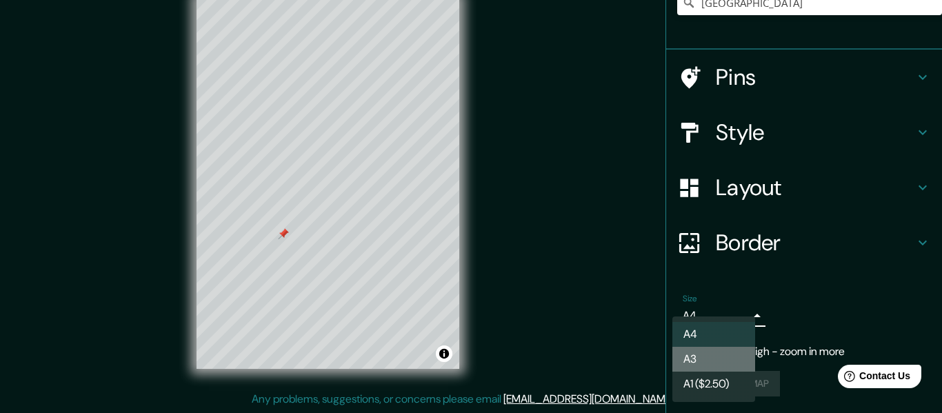
click at [720, 359] on li "A3" at bounding box center [713, 359] width 83 height 25
type input "a4"
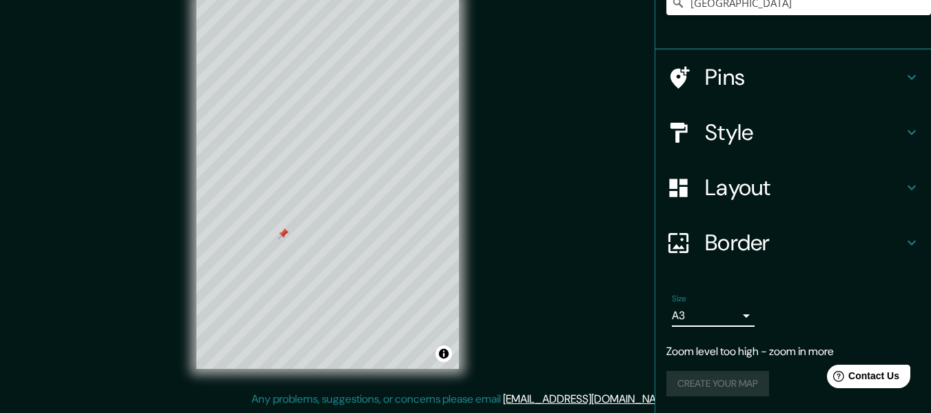
click at [719, 389] on div "Create your map" at bounding box center [794, 384] width 254 height 26
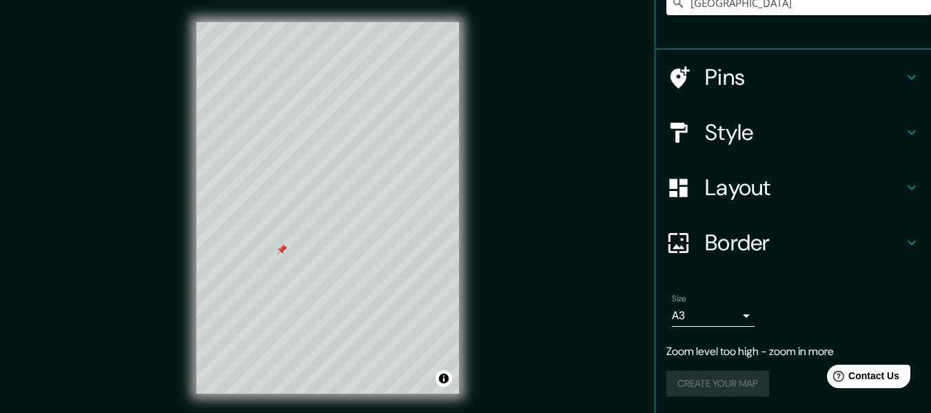
scroll to position [25, 0]
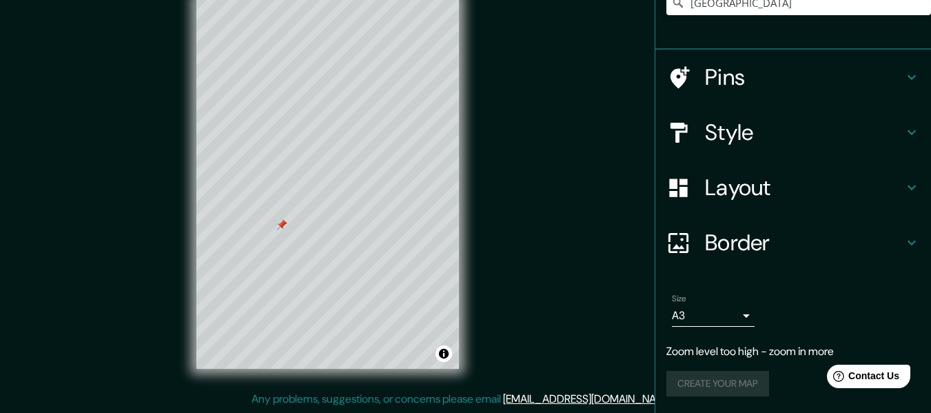
click at [711, 381] on div "Create your map" at bounding box center [794, 384] width 254 height 26
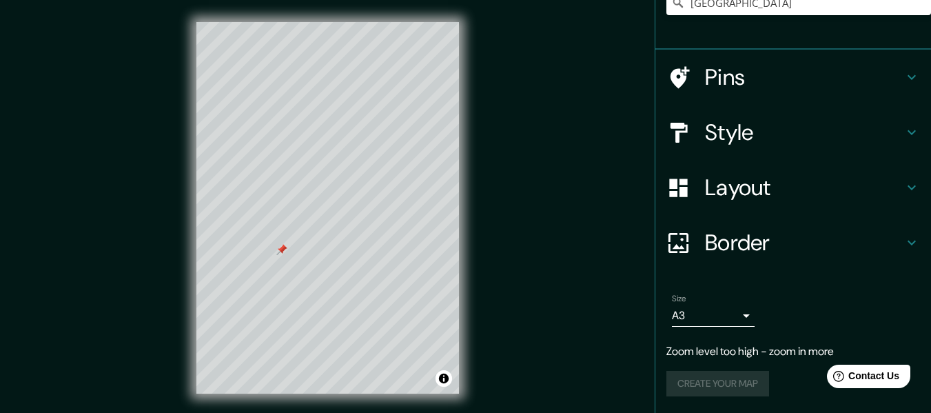
scroll to position [0, 0]
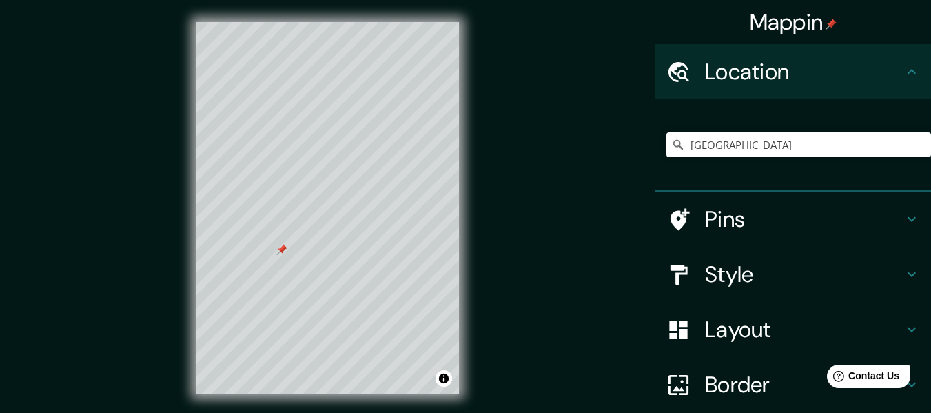
click at [825, 14] on h4 "Mappin" at bounding box center [794, 22] width 88 height 28
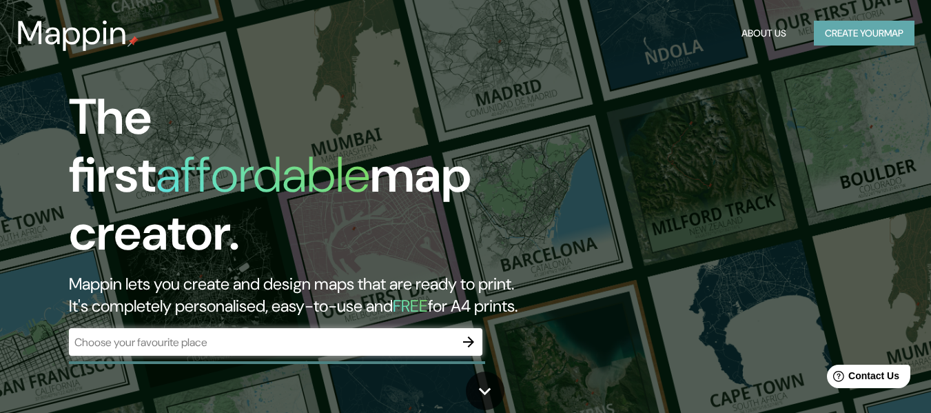
click at [842, 34] on button "Create your map" at bounding box center [864, 34] width 101 height 26
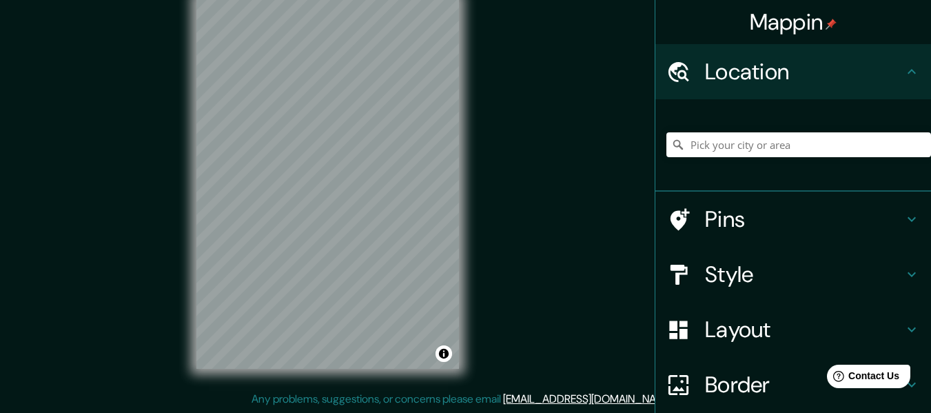
scroll to position [142, 0]
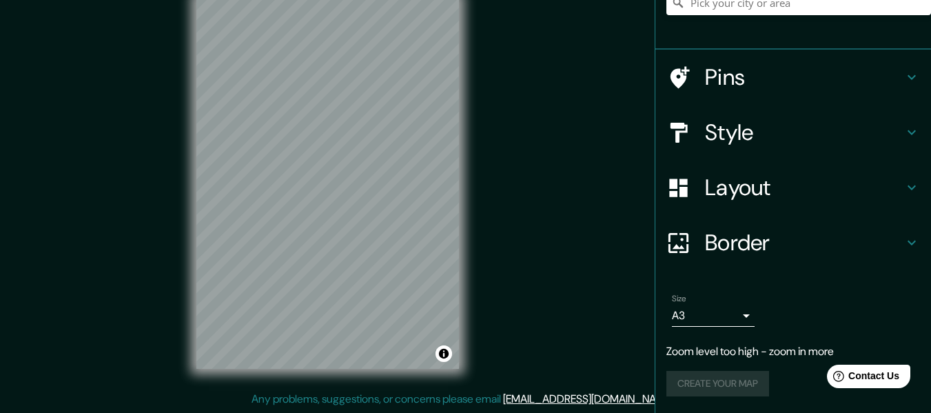
click at [720, 356] on p "Zoom level too high - zoom in more" at bounding box center [794, 351] width 254 height 17
click at [717, 379] on div "Create your map" at bounding box center [794, 384] width 254 height 26
drag, startPoint x: 717, startPoint y: 379, endPoint x: 605, endPoint y: 117, distance: 285.1
click at [605, 117] on div "Mappin Location Pins Style Layout Border Choose a border. Hint : you can make l…" at bounding box center [465, 194] width 931 height 438
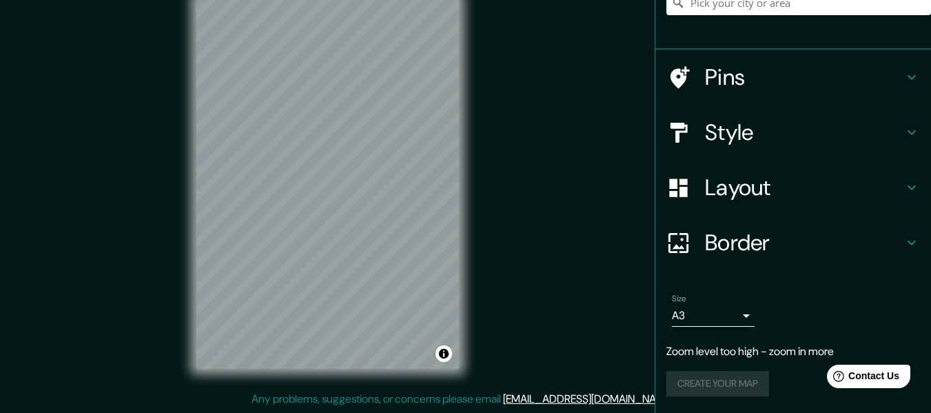
scroll to position [0, 0]
